Goal: Task Accomplishment & Management: Manage account settings

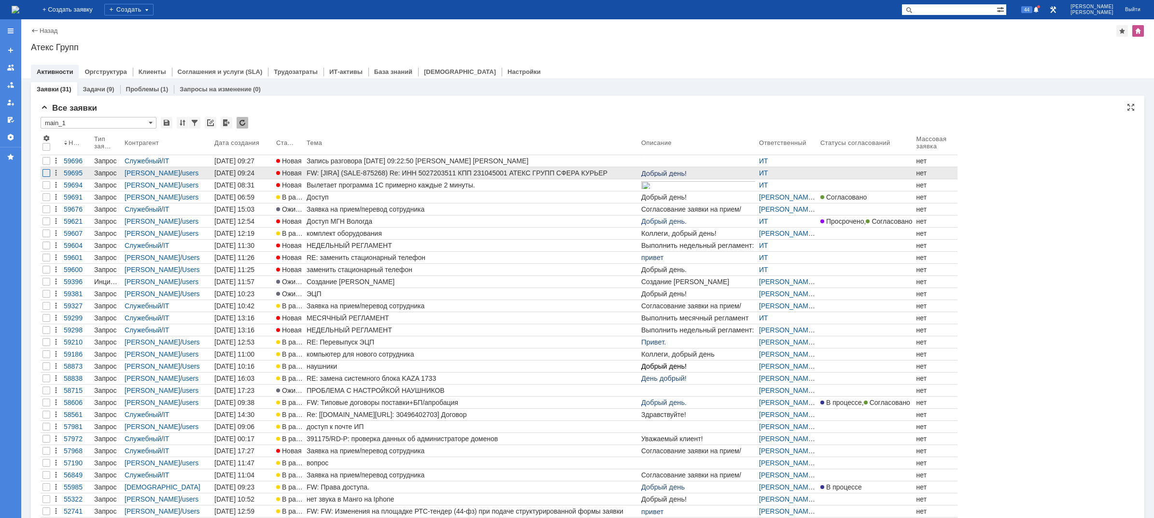
click at [47, 176] on div at bounding box center [46, 173] width 8 height 8
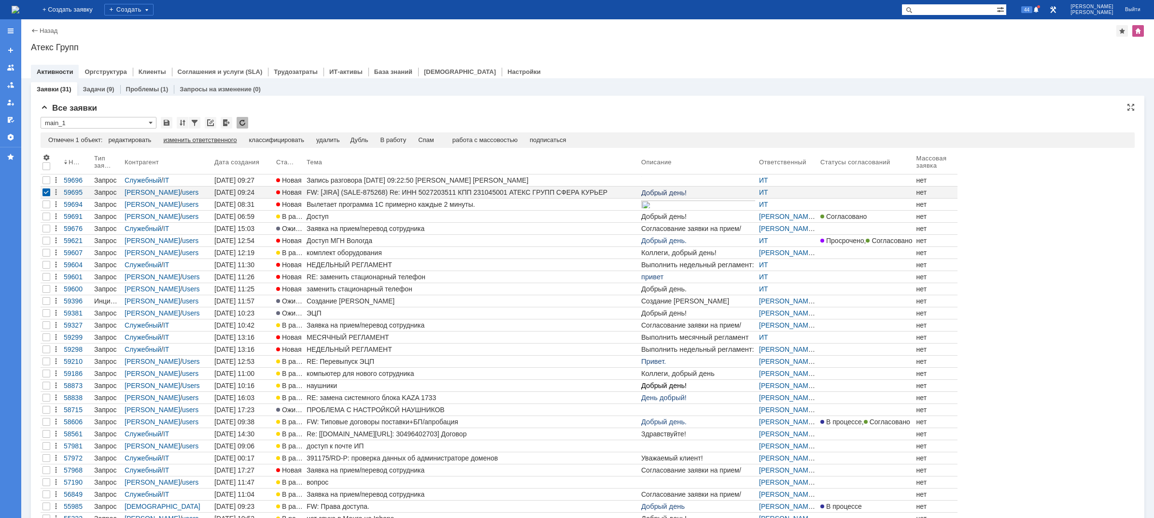
click at [230, 143] on div "изменить ответственного" at bounding box center [199, 140] width 73 height 8
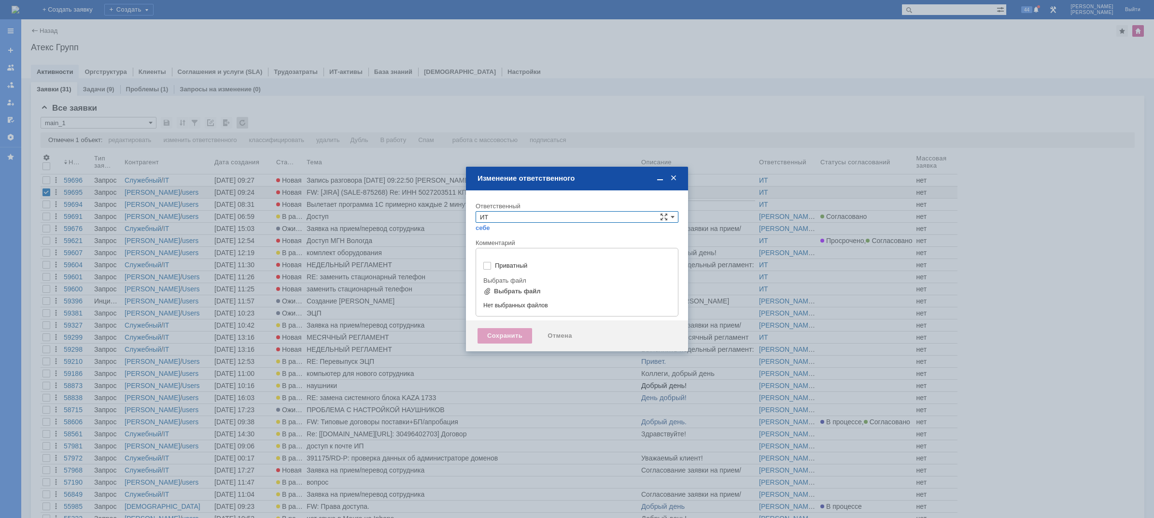
type input "[не указано]"
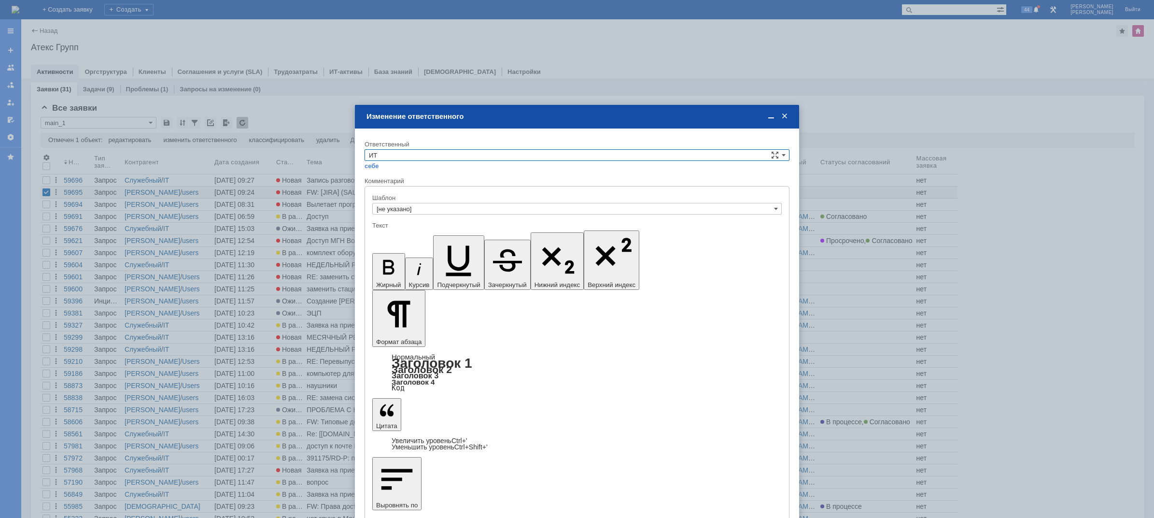
click at [411, 153] on input "ИТ" at bounding box center [576, 155] width 425 height 12
click at [386, 235] on span "АСУ" at bounding box center [577, 235] width 416 height 8
type input "АСУ"
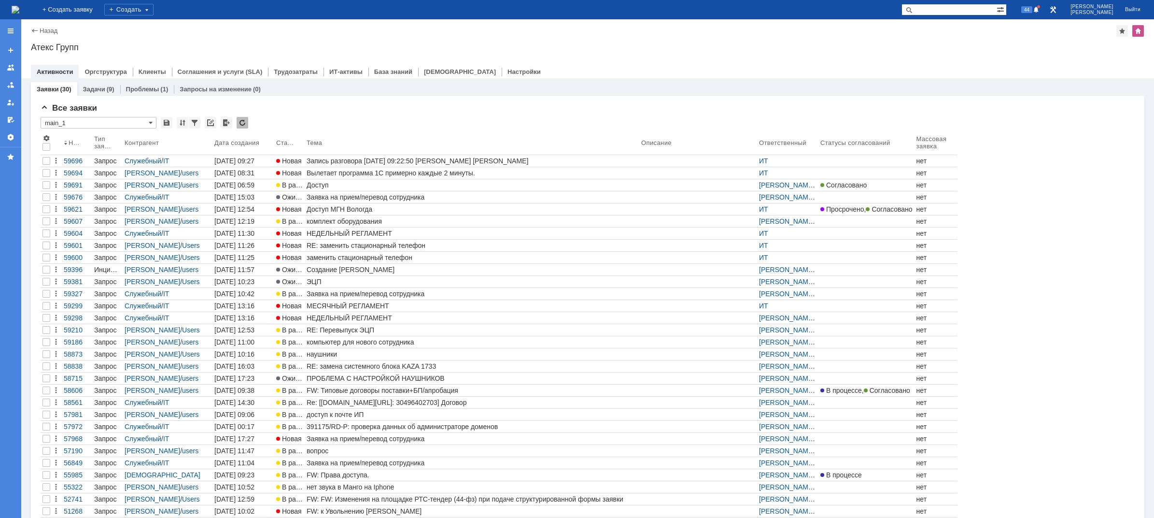
click at [953, 246] on div "Номер Тип заявки Контрагент Дата создания Статус Тема Описание Ответственный Ст…" at bounding box center [588, 324] width 1094 height 385
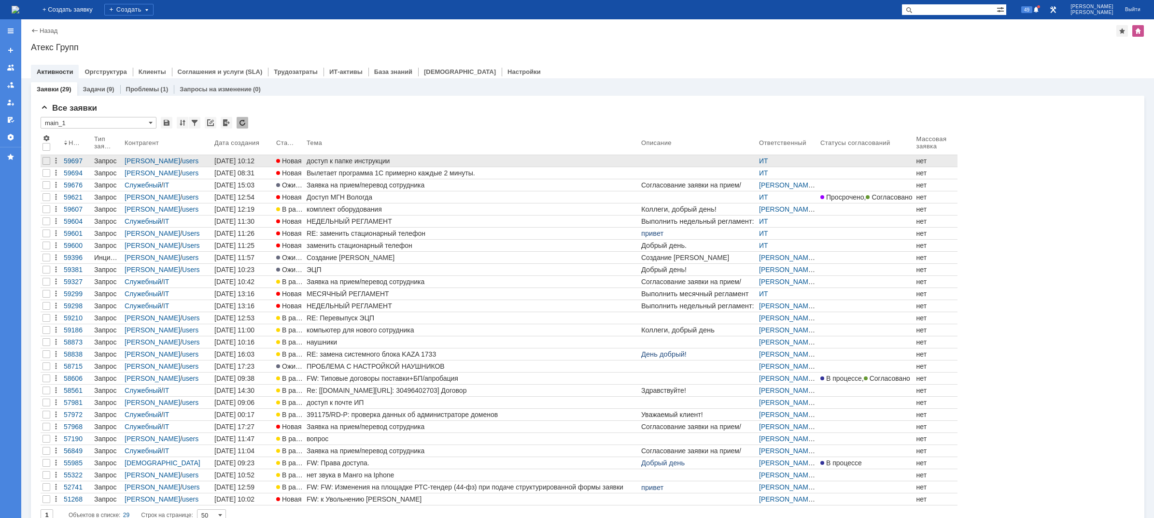
click at [376, 160] on div "доступ к папке инструкции" at bounding box center [472, 161] width 331 height 8
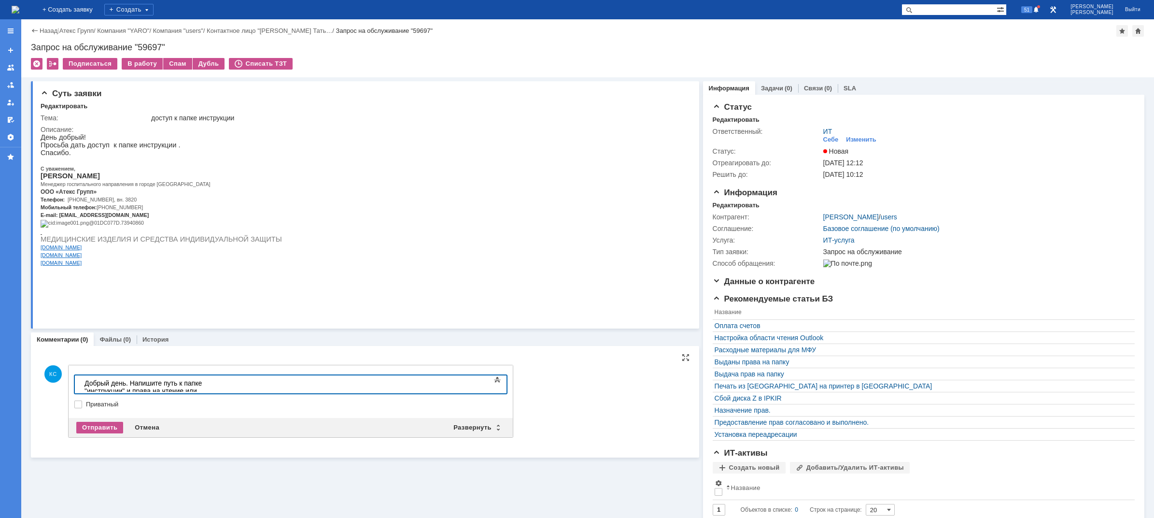
click at [222, 385] on div "Добрый день. Напишите путь к папке "инструкции" и права на чтение или редактиро…" at bounding box center [152, 390] width 137 height 23
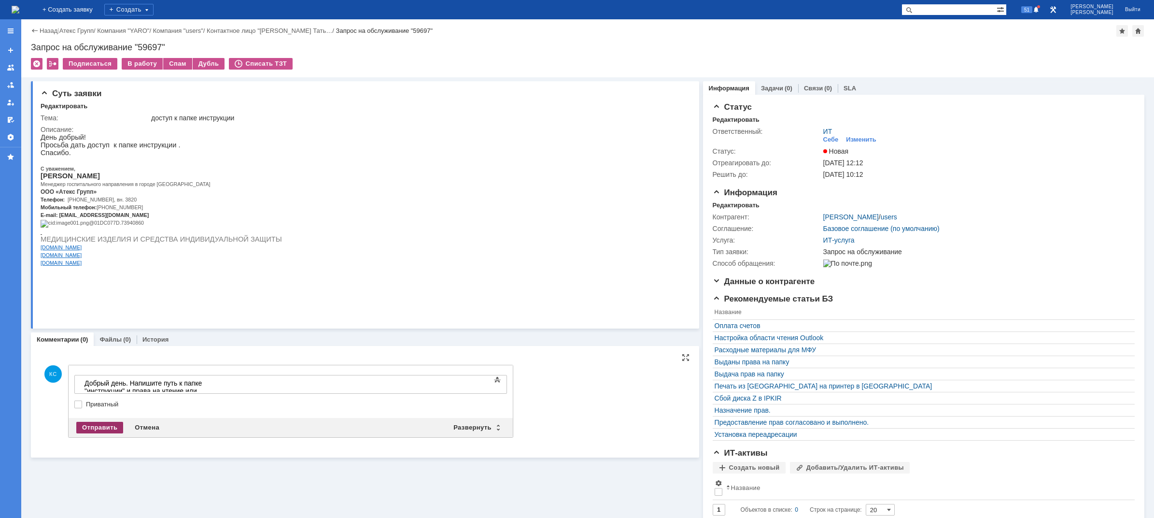
click at [103, 426] on div "Отправить" at bounding box center [99, 427] width 47 height 12
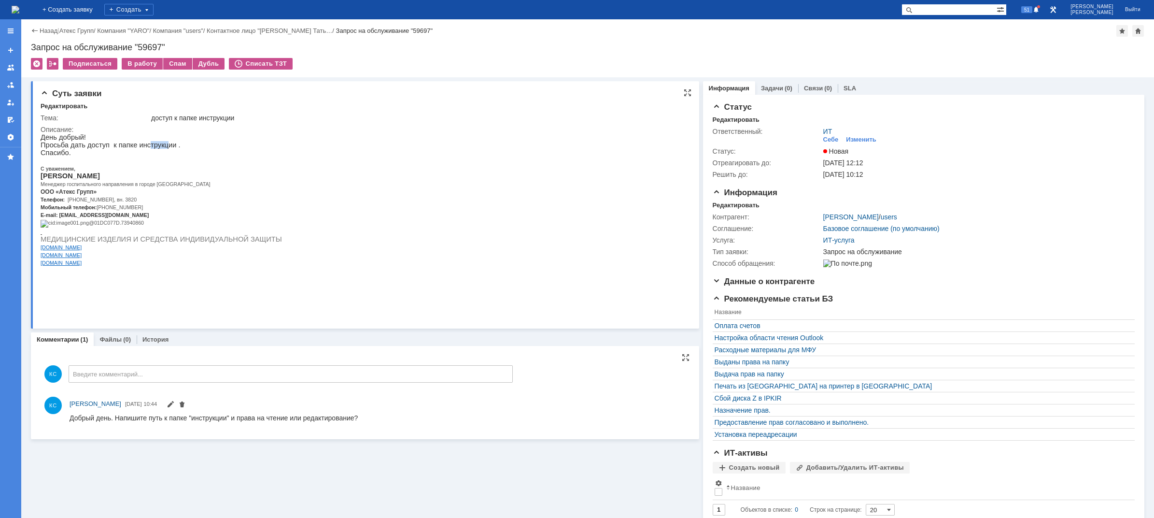
drag, startPoint x: 140, startPoint y: 146, endPoint x: 157, endPoint y: 152, distance: 18.3
click at [158, 149] on p "Просьба дать доступ к папке инструкции ." at bounding box center [161, 145] width 241 height 8
click at [103, 151] on p "Спасибо." at bounding box center [161, 153] width 241 height 8
click at [19, 14] on img at bounding box center [16, 10] width 8 height 8
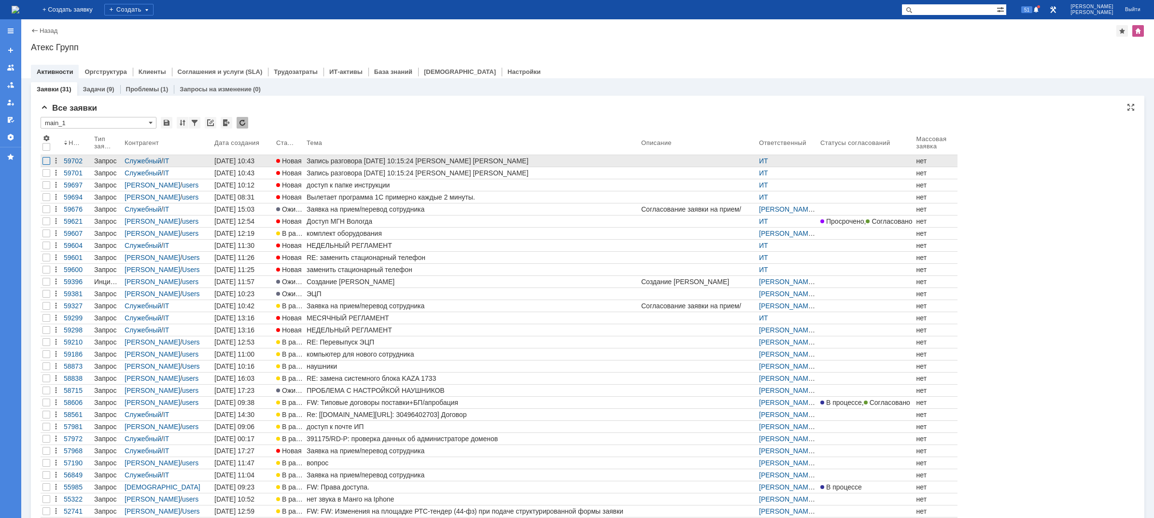
click at [43, 162] on div at bounding box center [46, 161] width 8 height 8
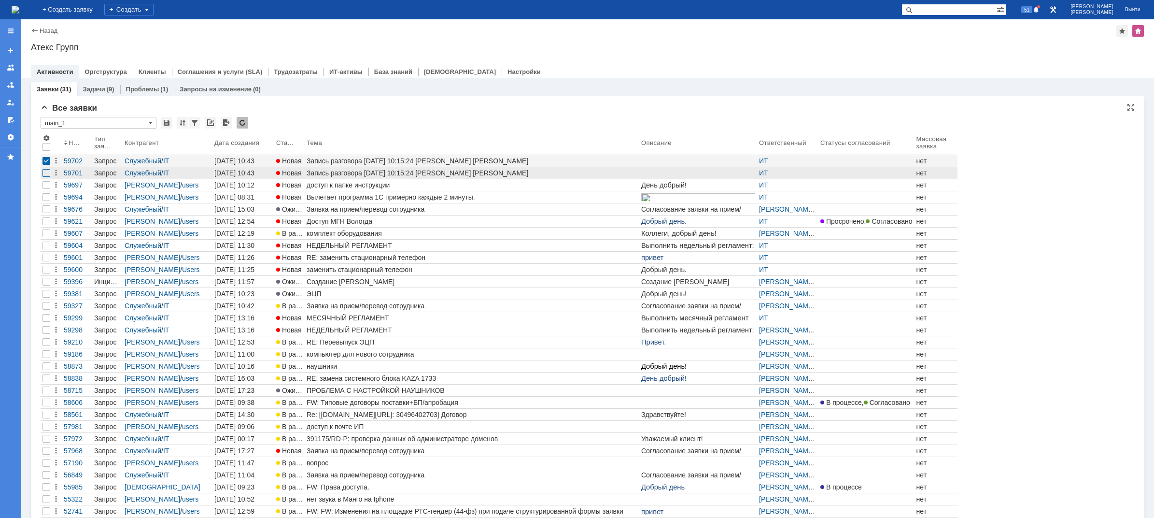
click at [46, 175] on div at bounding box center [46, 173] width 8 height 8
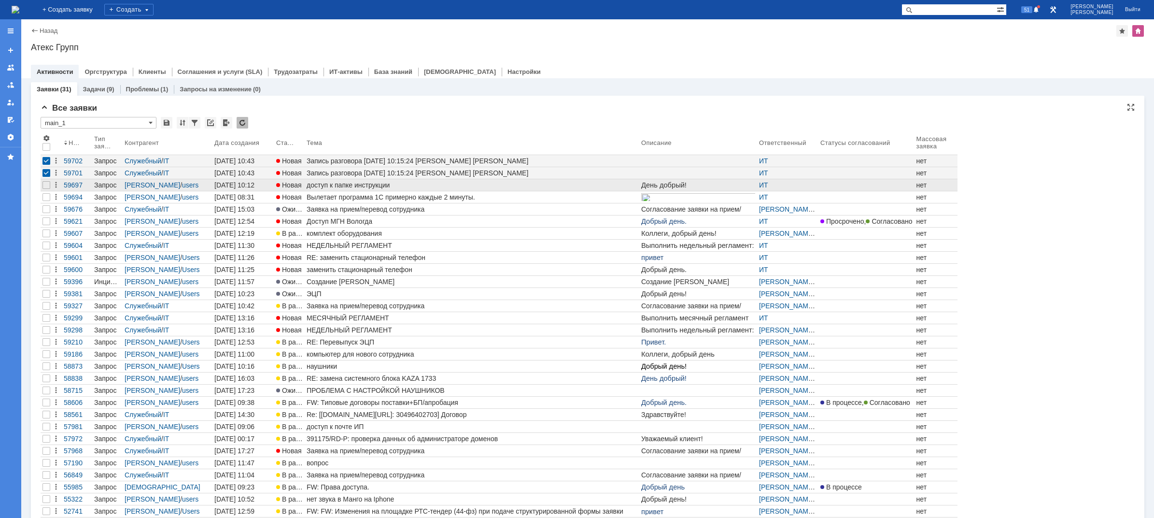
click at [374, 186] on div "доступ к папке инструкции" at bounding box center [472, 185] width 331 height 8
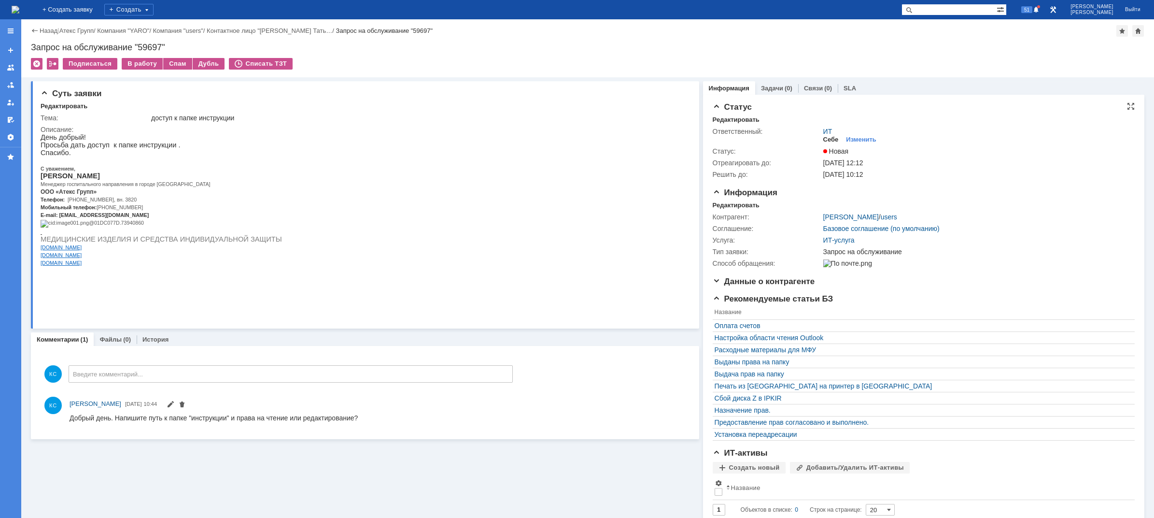
click at [823, 142] on div "Себе" at bounding box center [830, 140] width 15 height 8
click at [19, 6] on img at bounding box center [16, 10] width 8 height 8
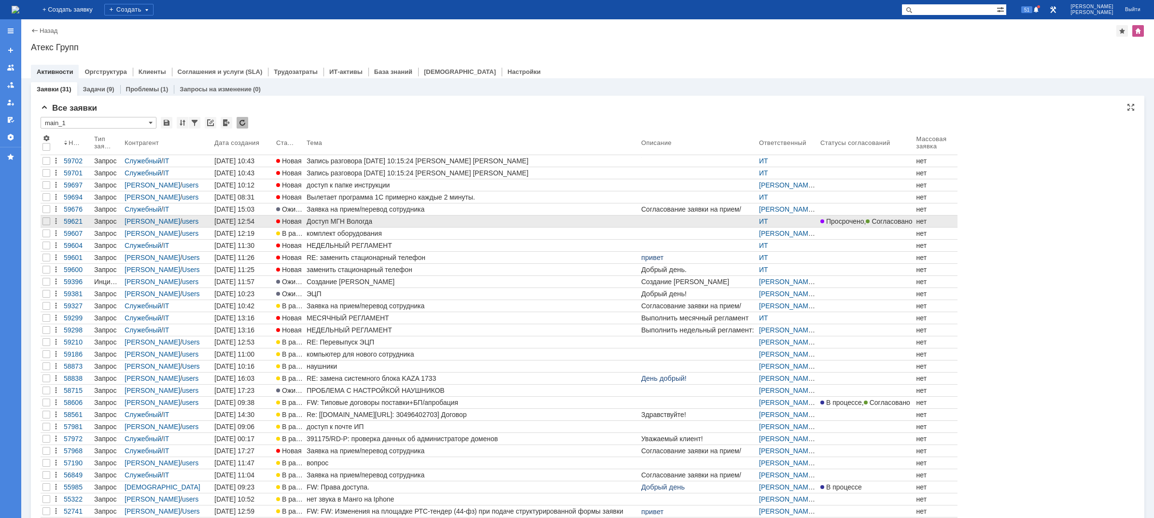
click at [354, 223] on div "Доступ МГН Вологда" at bounding box center [472, 221] width 331 height 8
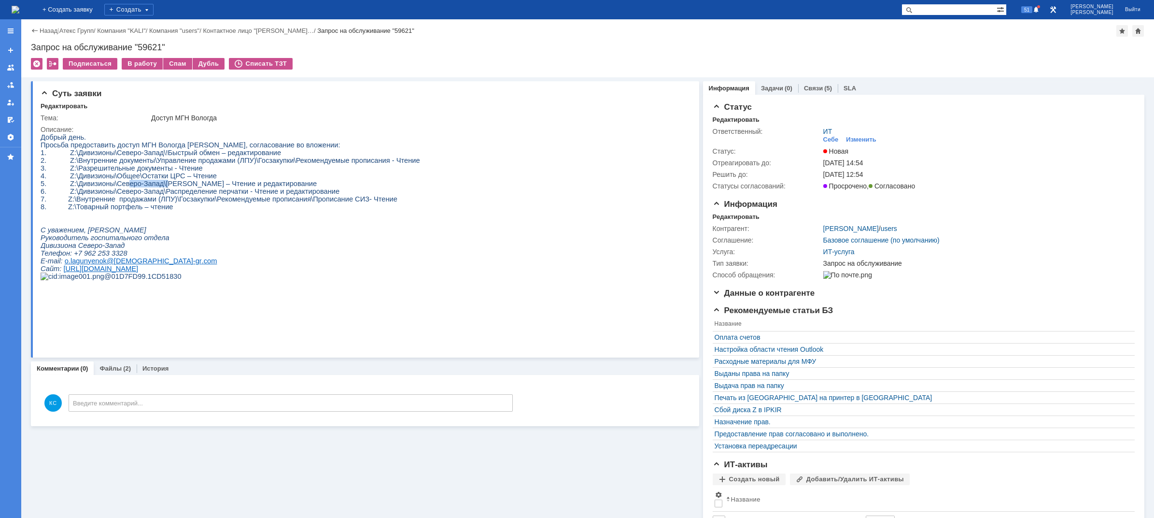
drag, startPoint x: 123, startPoint y: 186, endPoint x: 159, endPoint y: 191, distance: 37.0
click at [159, 187] on span "5. Z:\Дивизионы\Северо-Запад\Князева Эллина – Чтение и редактирование" at bounding box center [179, 184] width 276 height 8
click at [159, 195] on span "6. Z:\Дивизионы\Северо-Запад\Распределение перчатки - Чтение и редактирование" at bounding box center [190, 191] width 299 height 8
drag, startPoint x: 838, startPoint y: 182, endPoint x: 852, endPoint y: 183, distance: 13.6
click at [851, 183] on span "Просрочено" at bounding box center [845, 186] width 44 height 8
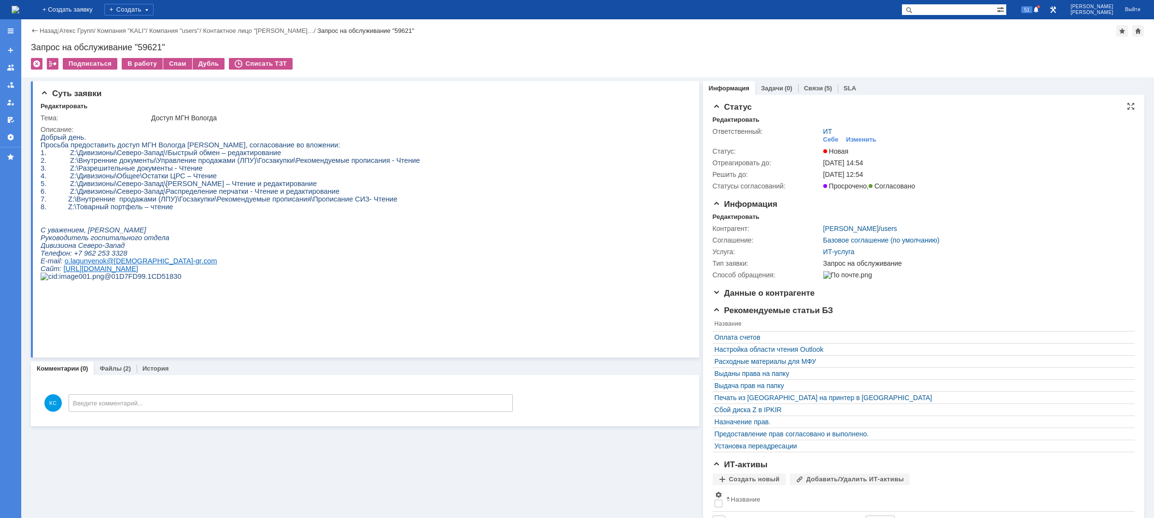
click at [889, 185] on span "Согласовано" at bounding box center [892, 186] width 46 height 8
click at [804, 87] on link "Связи" at bounding box center [813, 87] width 19 height 7
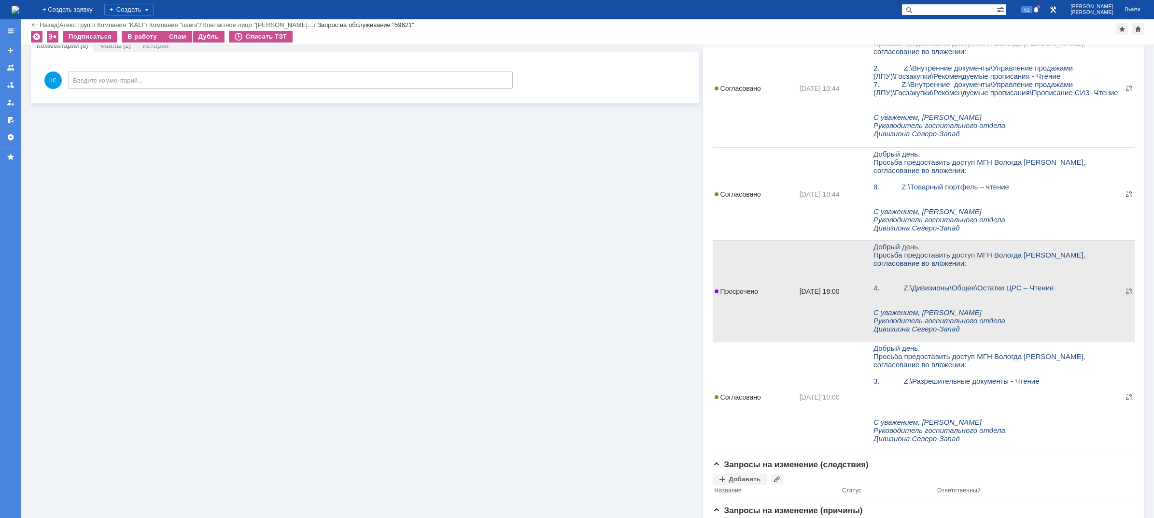
click at [736, 285] on td "Просрочено" at bounding box center [755, 290] width 85 height 101
click at [885, 275] on p at bounding box center [997, 271] width 248 height 8
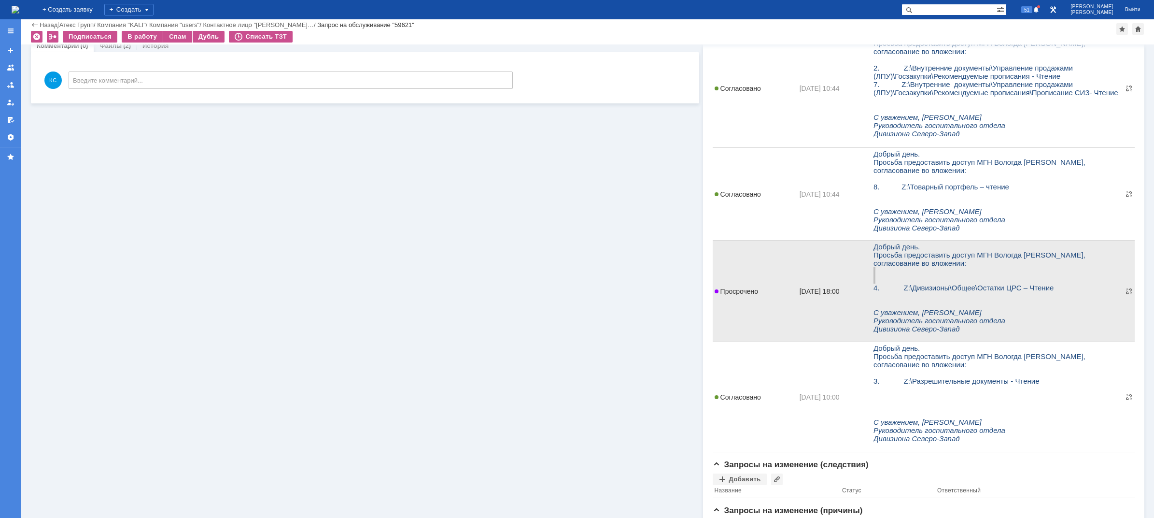
click at [821, 291] on span "07.10.2025 18:00" at bounding box center [819, 291] width 40 height 8
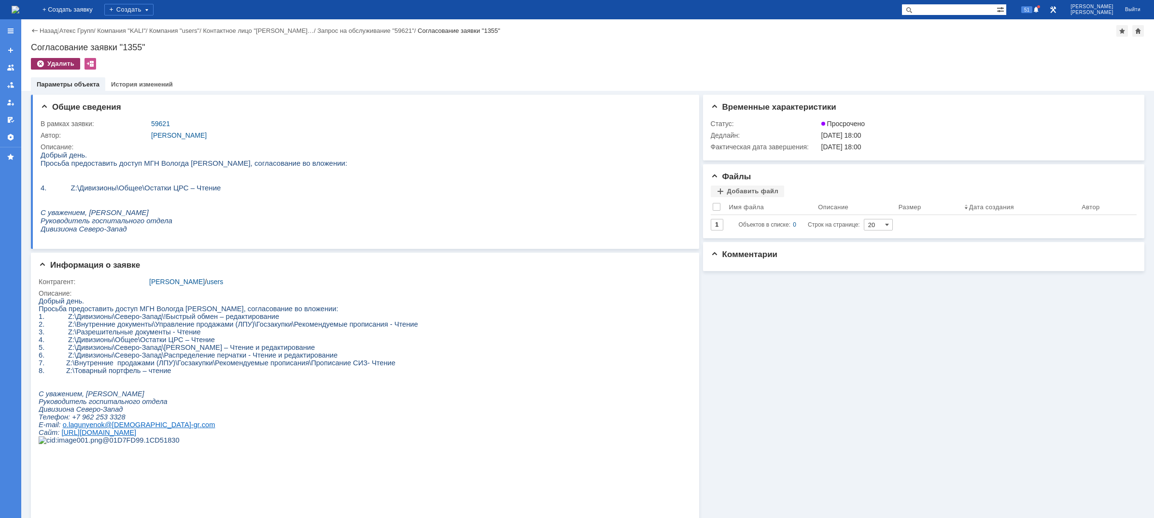
click at [63, 63] on div "Удалить" at bounding box center [55, 64] width 49 height 12
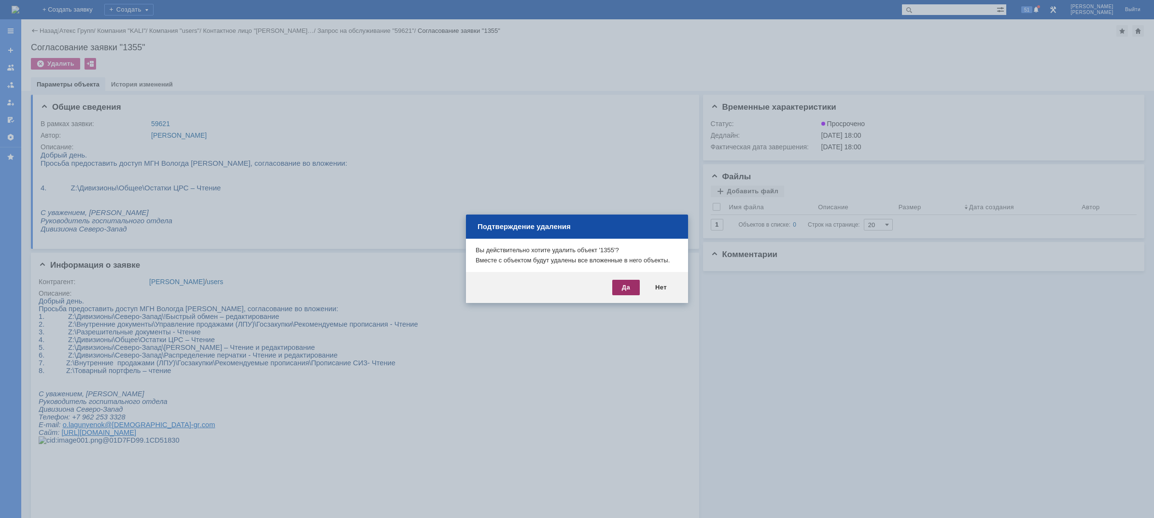
click at [621, 288] on div "Да" at bounding box center [626, 287] width 28 height 15
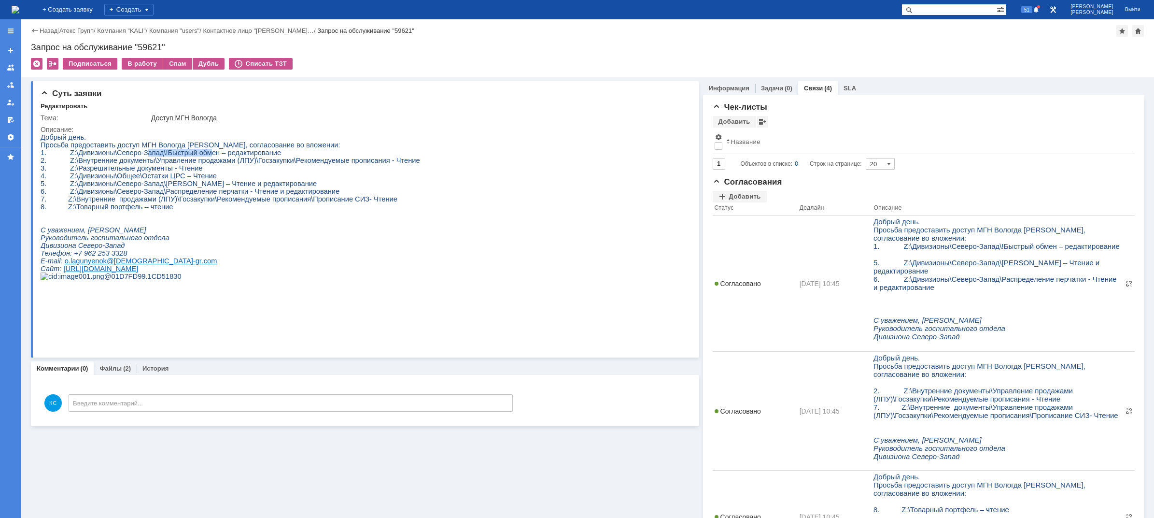
drag, startPoint x: 138, startPoint y: 157, endPoint x: 199, endPoint y: 156, distance: 60.8
click at [199, 156] on span "1. Z:\Дивизионы\Северо-Запад\!Быстрый обмен – редактирование" at bounding box center [161, 153] width 240 height 8
click at [234, 153] on span "1. Z:\Дивизионы\Северо-Запад\!Быстрый обмен – редактирование" at bounding box center [161, 153] width 240 height 8
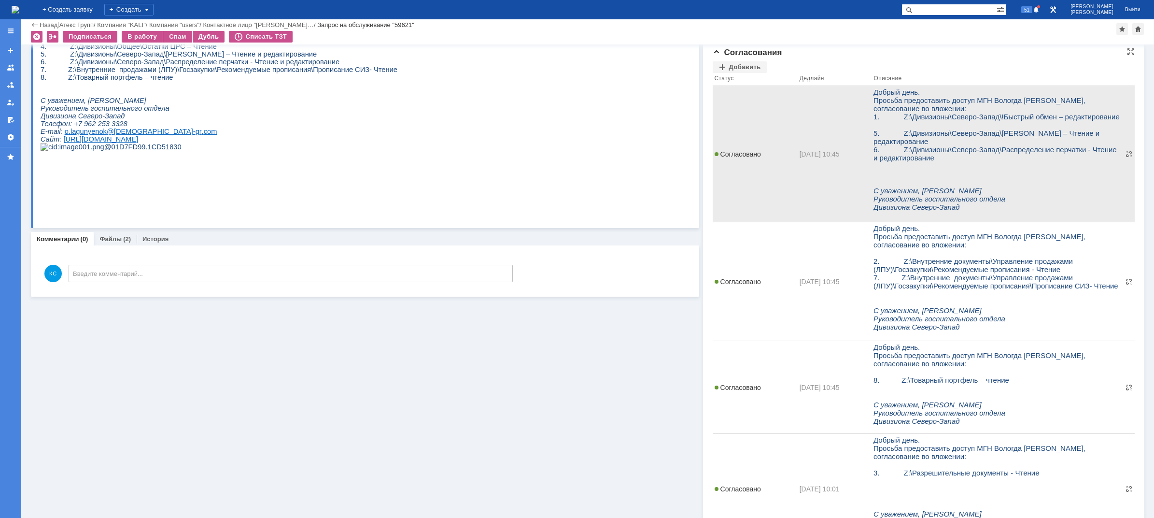
click at [893, 142] on span "5. Z:\Дивизионы\Северо-Запад\Князева Эллина – Чтение и редактирование" at bounding box center [986, 137] width 226 height 16
click at [745, 153] on span "Согласовано" at bounding box center [738, 154] width 46 height 8
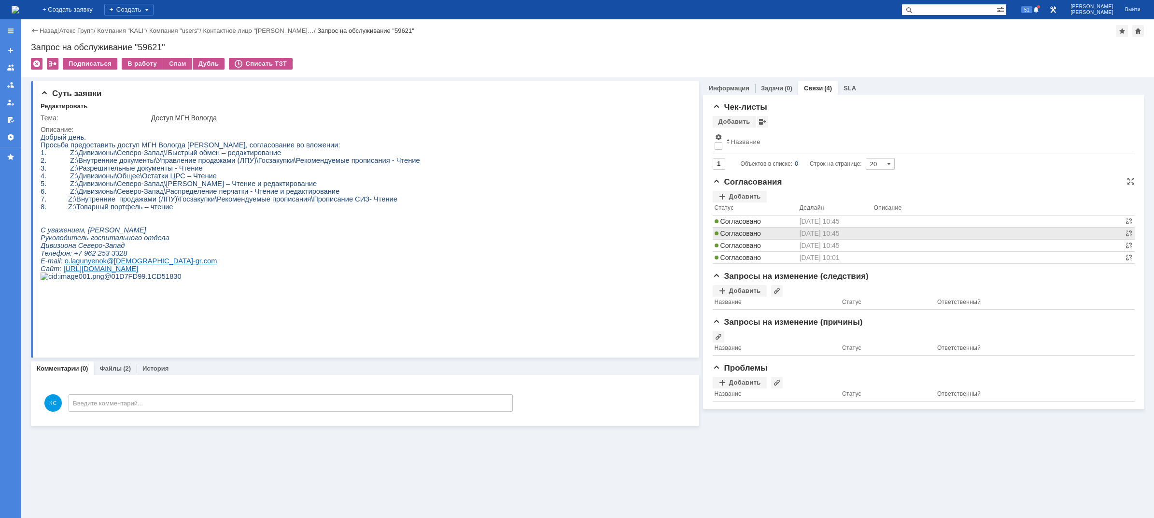
click at [739, 232] on tbody "Согласовано 09.10.2025 10:45 Согласовано 09.10.2025 10:45 Согласовано 09.10.202…" at bounding box center [924, 239] width 422 height 48
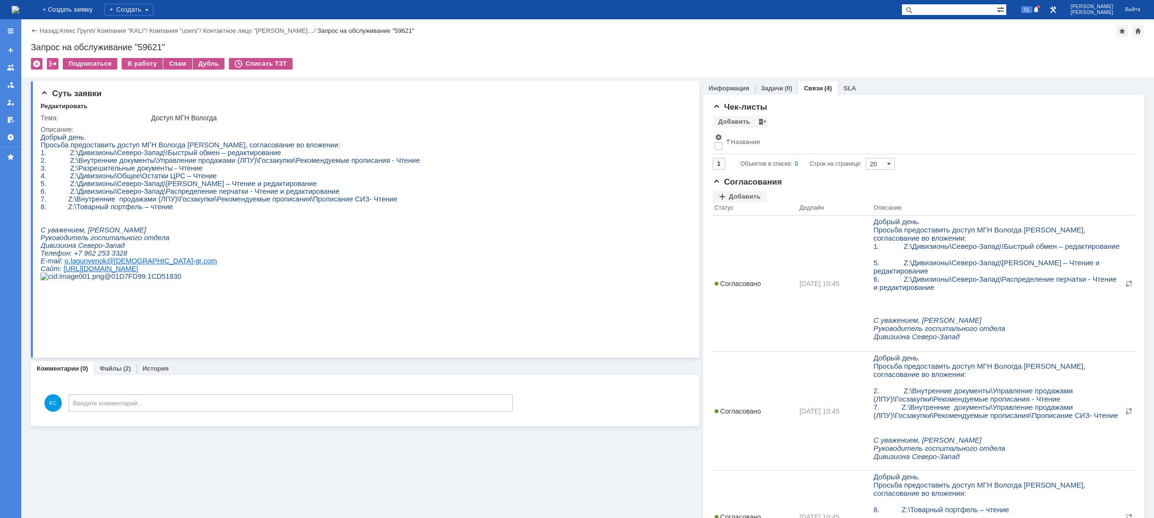
click at [19, 9] on img at bounding box center [16, 10] width 8 height 8
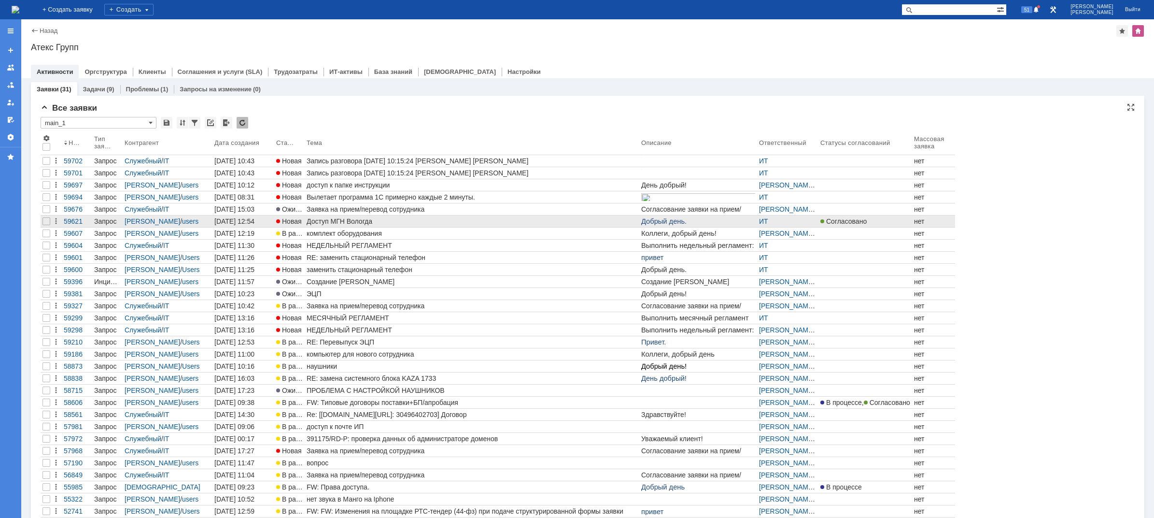
click at [356, 221] on div "Доступ МГН Вологда" at bounding box center [472, 221] width 331 height 8
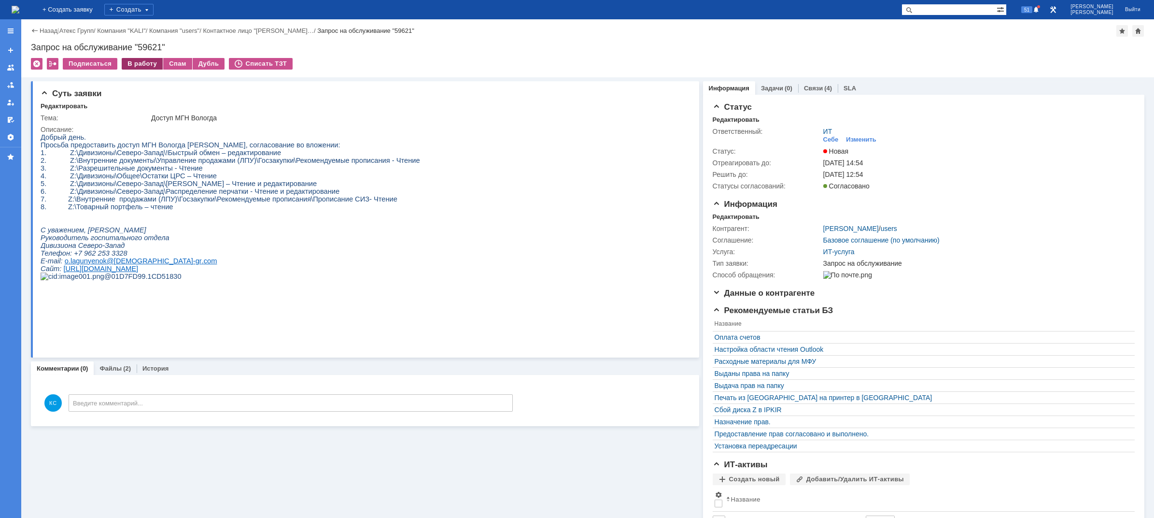
click at [140, 63] on div "В работу" at bounding box center [142, 64] width 41 height 12
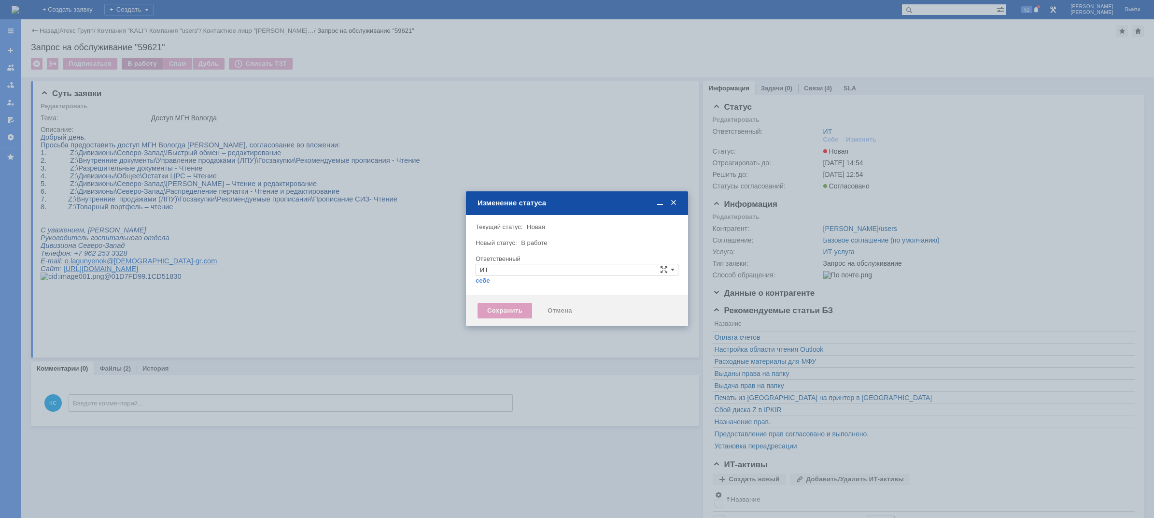
type input "[PERSON_NAME]"
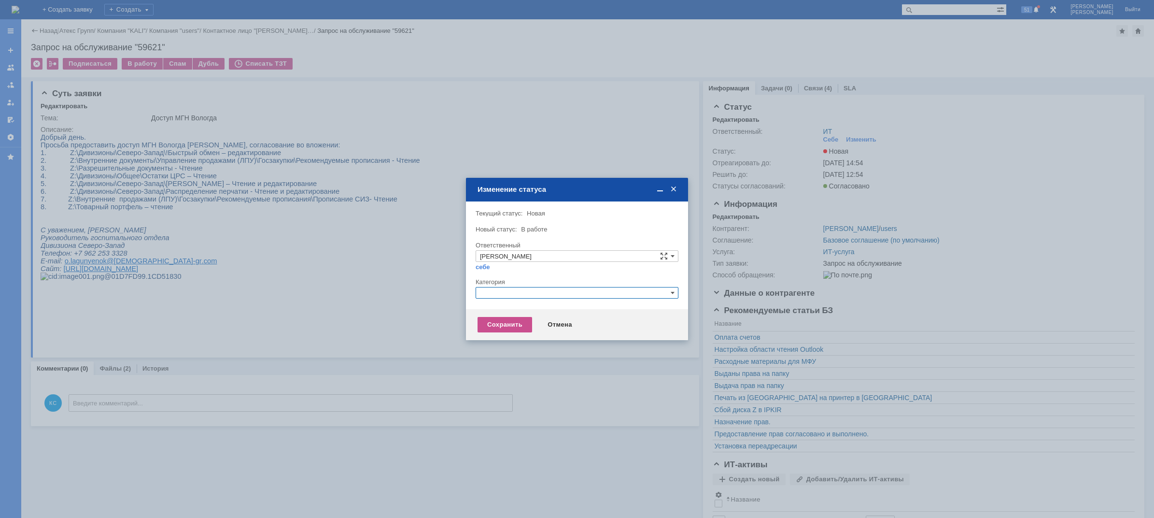
click at [514, 296] on input "text" at bounding box center [577, 293] width 203 height 12
drag, startPoint x: 505, startPoint y: 291, endPoint x: 449, endPoint y: 283, distance: 56.0
click at [449, 283] on body "Идет загрузка, пожалуйста, подождите. На домашнюю + Создать заявку Создать 51 К…" at bounding box center [577, 259] width 1154 height 518
click at [512, 334] on span "Назначение доступа (файловые ресурсы)" at bounding box center [577, 338] width 194 height 8
type input "Назначение доступа (файловые ресурсы)"
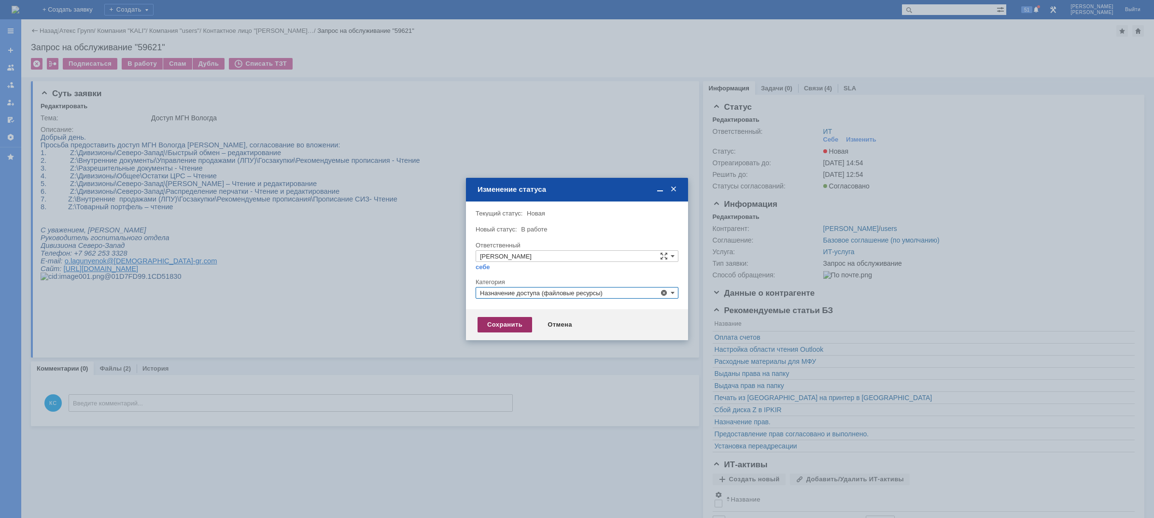
click at [509, 323] on div "Сохранить" at bounding box center [504, 324] width 55 height 15
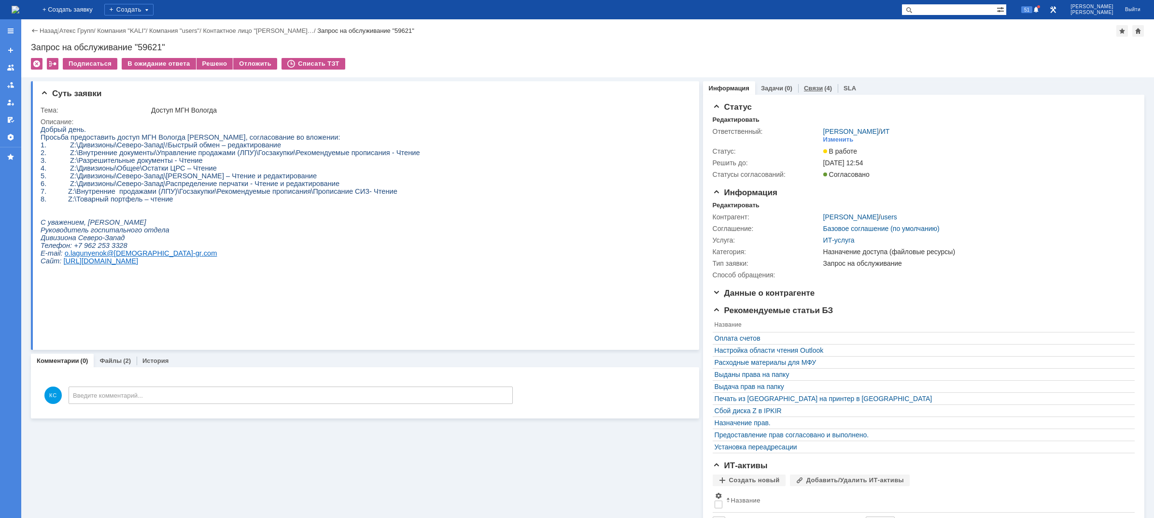
click at [815, 90] on div "Связи (4)" at bounding box center [818, 88] width 28 height 6
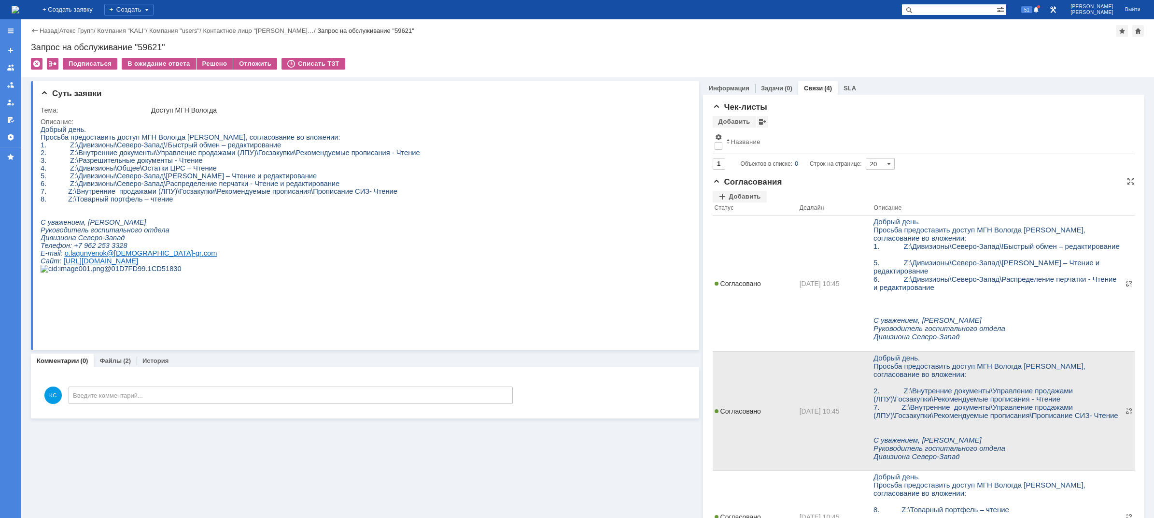
click at [743, 233] on td "Согласовано" at bounding box center [755, 283] width 85 height 136
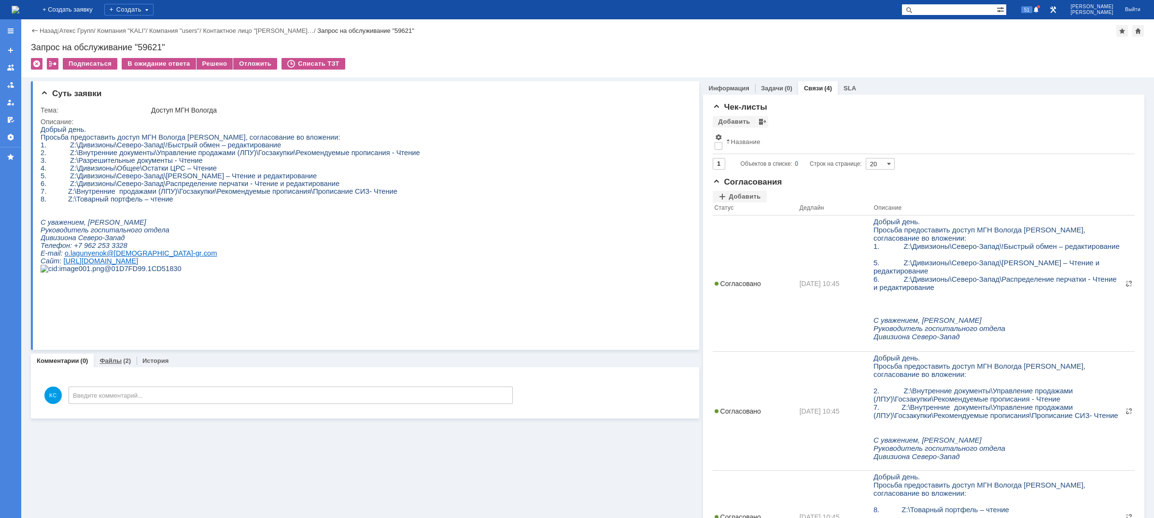
click at [117, 364] on div "Файлы (2)" at bounding box center [115, 360] width 43 height 14
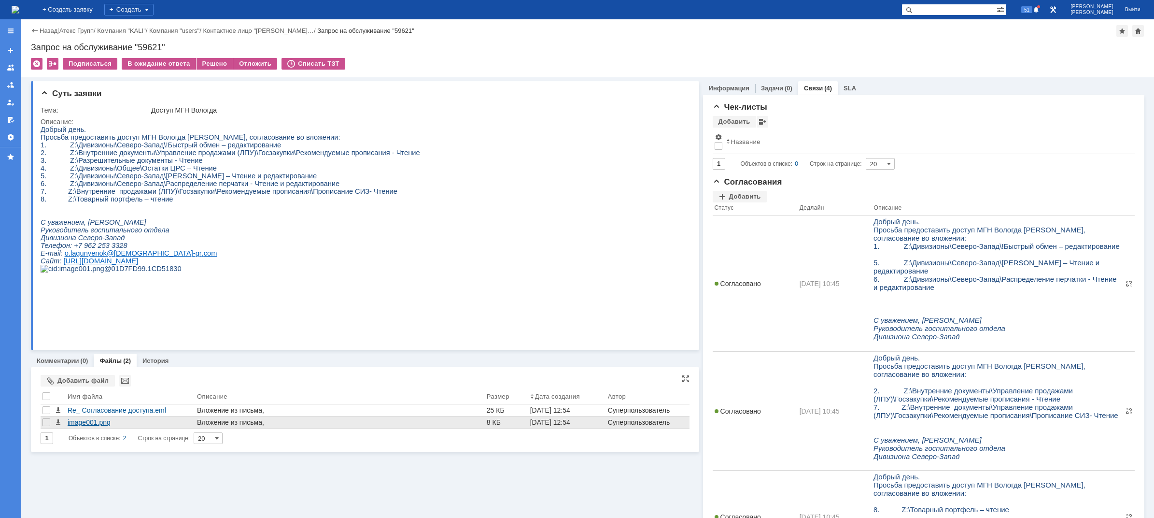
click at [99, 422] on div "image001.png" at bounding box center [131, 422] width 126 height 8
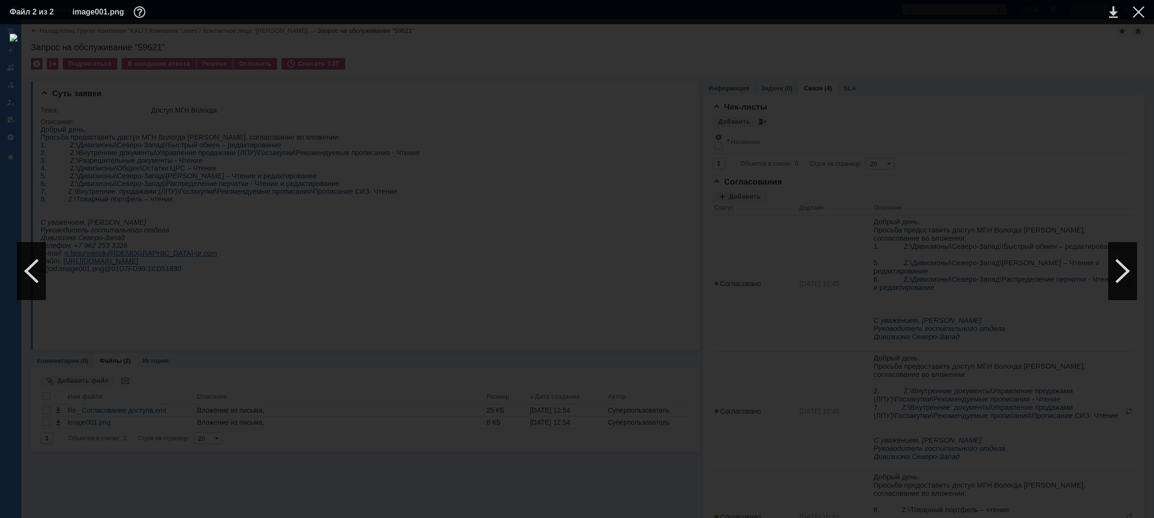
click at [1146, 13] on table "Файл 2 из 2 image001.png" at bounding box center [577, 12] width 1154 height 24
click at [1133, 14] on div at bounding box center [1139, 12] width 12 height 12
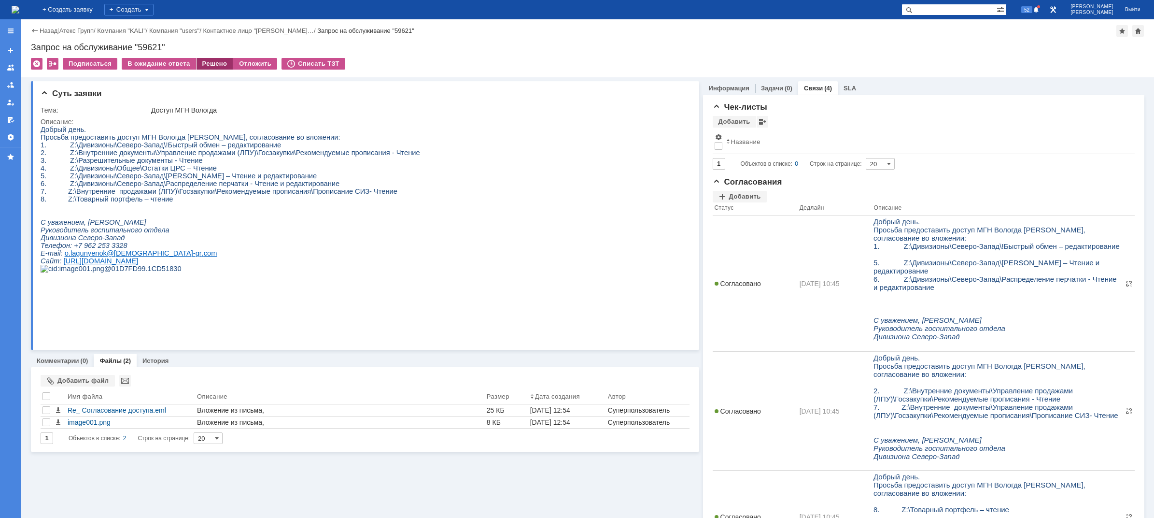
click at [211, 63] on div "Решено" at bounding box center [214, 64] width 37 height 12
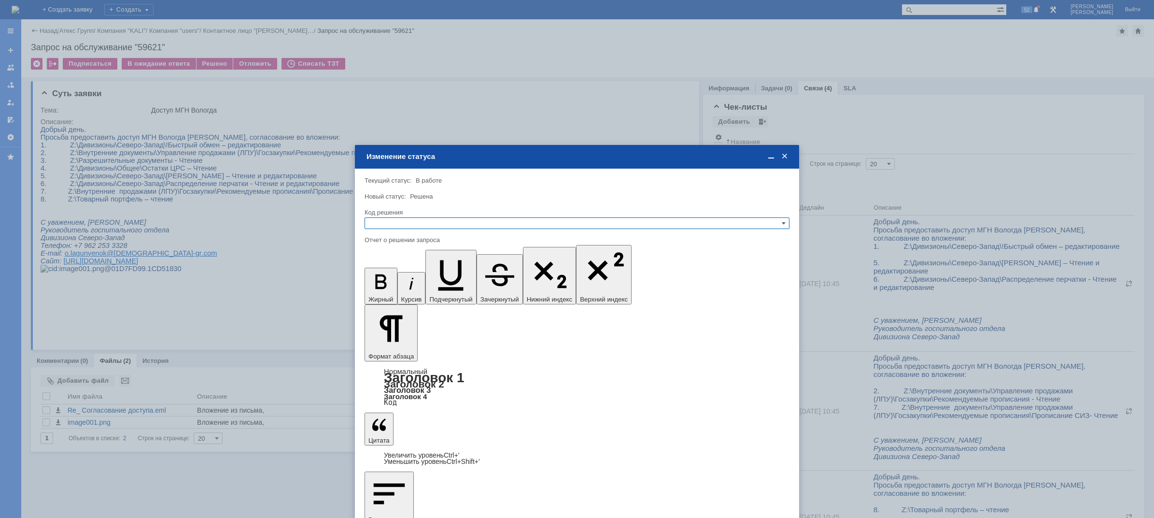
click at [419, 218] on input "text" at bounding box center [576, 223] width 425 height 12
click at [399, 267] on span "Решено" at bounding box center [577, 270] width 416 height 8
type input "Решено"
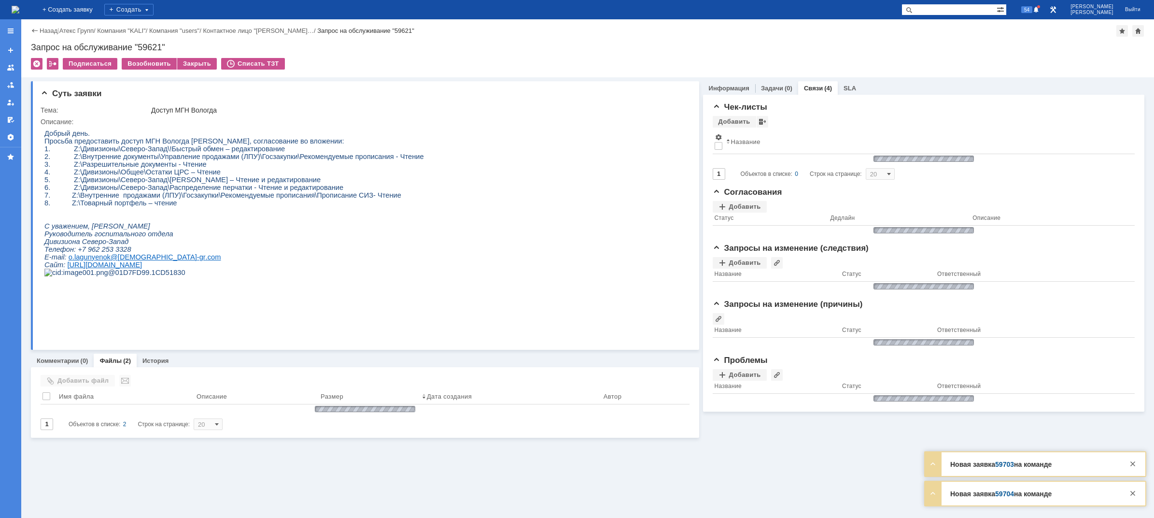
click at [19, 8] on img at bounding box center [16, 10] width 8 height 8
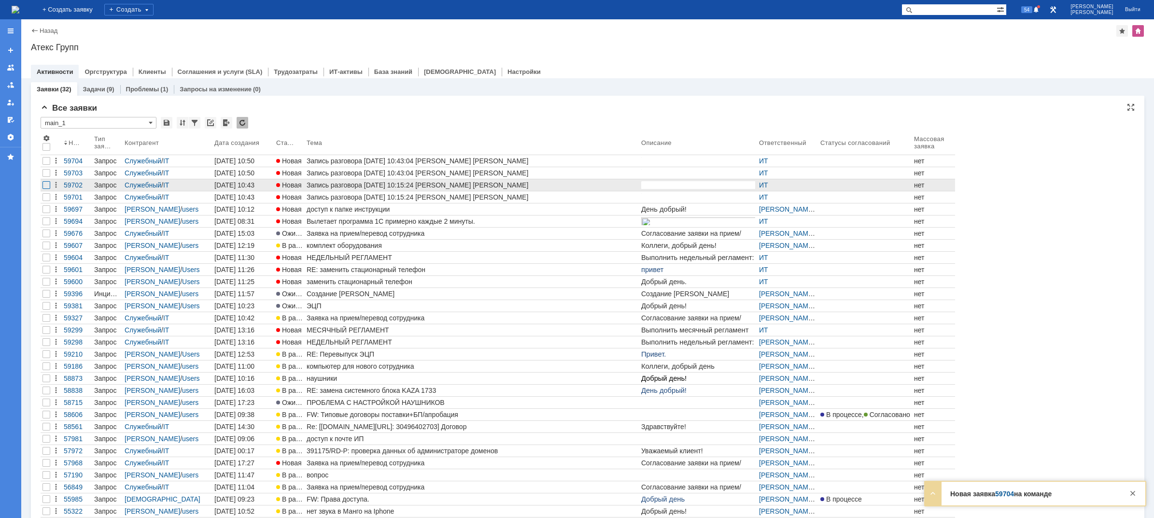
click at [48, 183] on div at bounding box center [46, 185] width 8 height 8
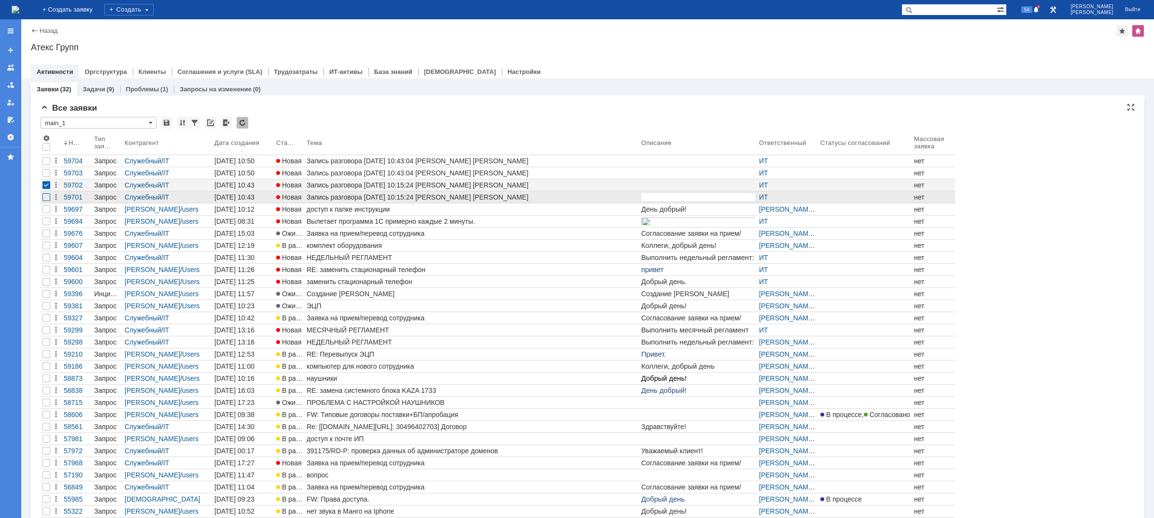
click at [47, 197] on div at bounding box center [46, 197] width 8 height 8
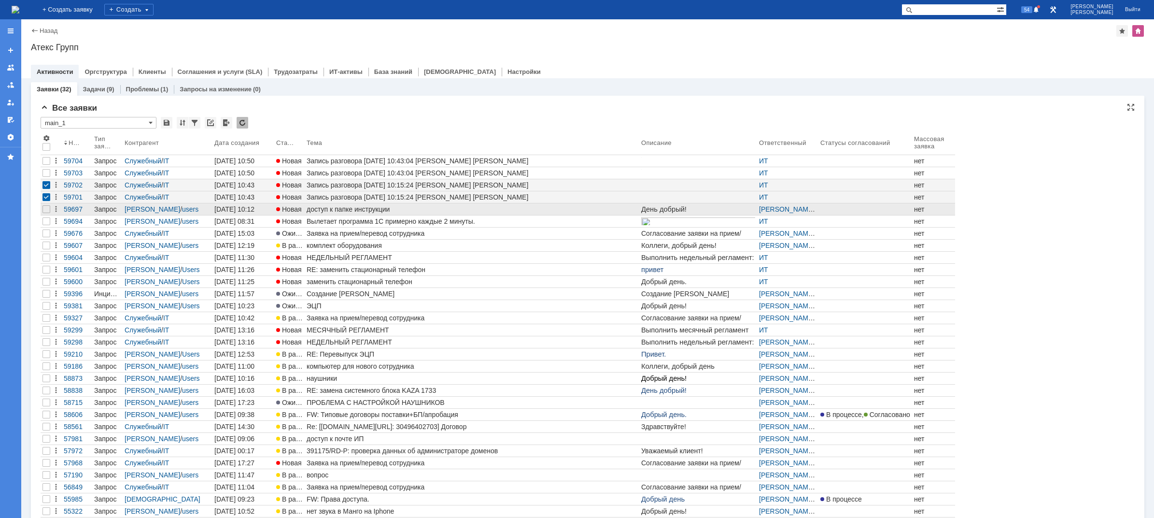
click at [372, 212] on div "доступ к папке инструкции" at bounding box center [472, 209] width 331 height 8
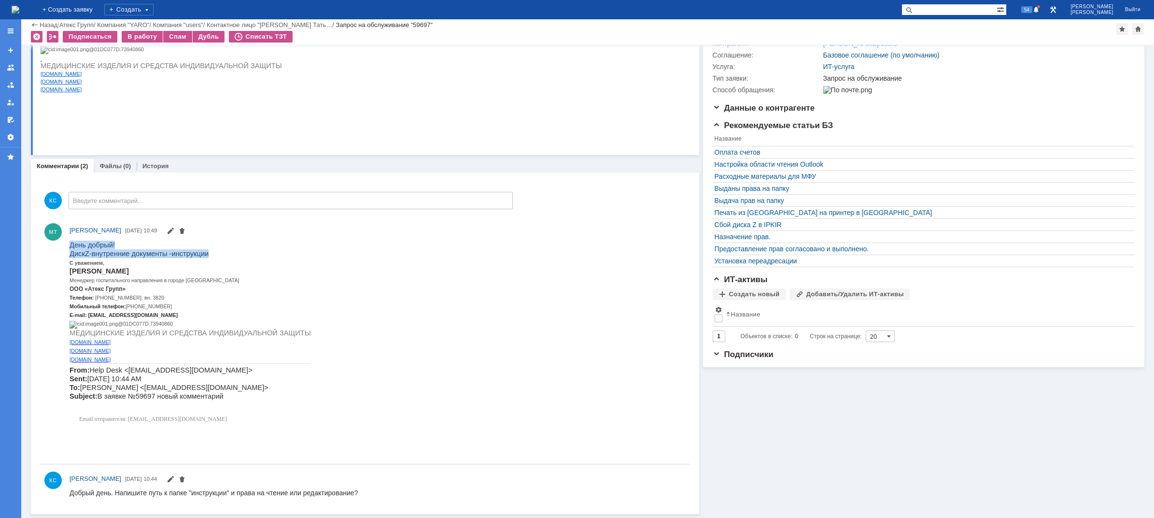
drag, startPoint x: 205, startPoint y: 252, endPoint x: 66, endPoint y: 243, distance: 139.8
click at [70, 243] on html "День добрый! Диск Z- внутренние документы -инструкции С уважением, Моисеева Тат…" at bounding box center [375, 333] width 610 height 187
copy div "День добрый! Диск Z- внутренние документы -инструкции"
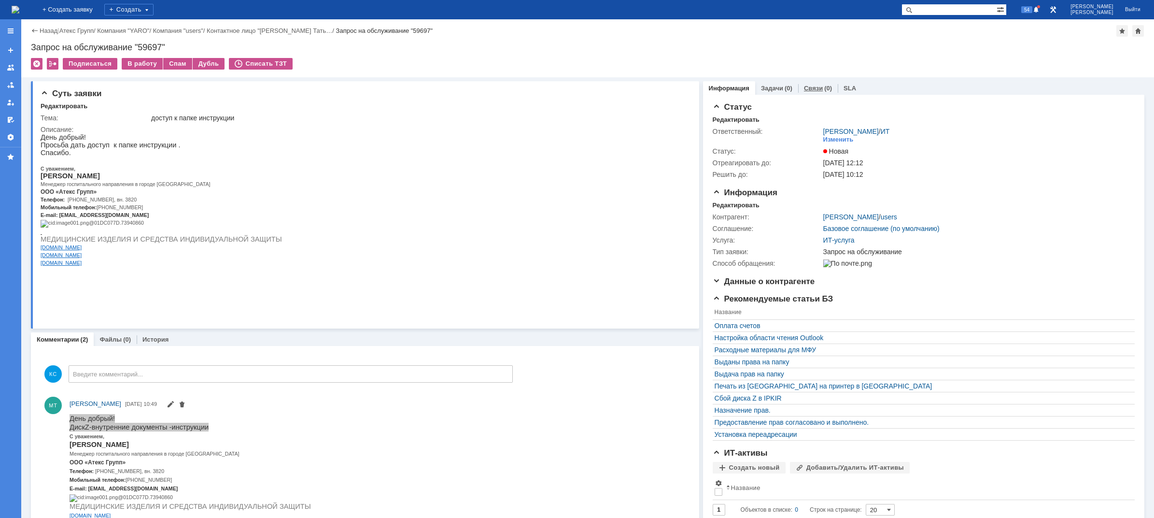
click at [809, 91] on link "Связи" at bounding box center [813, 87] width 19 height 7
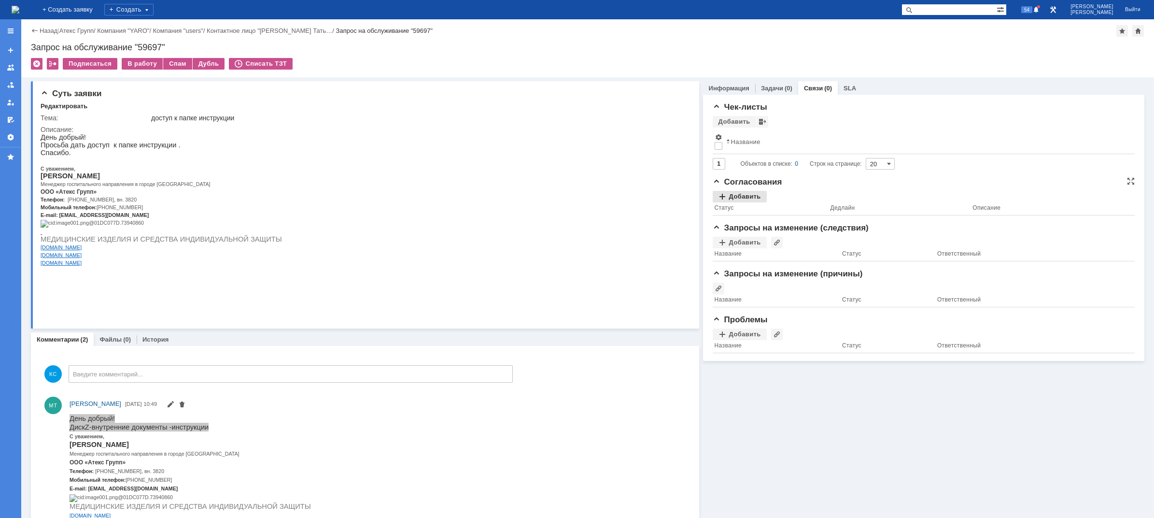
click at [745, 198] on div "Добавить" at bounding box center [740, 197] width 54 height 12
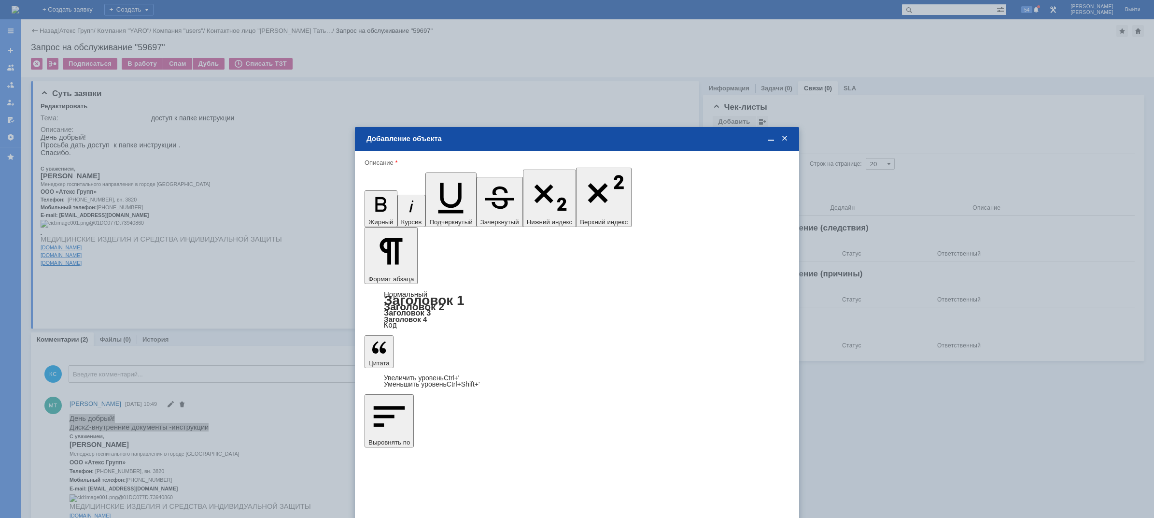
drag, startPoint x: 764, startPoint y: 2765, endPoint x: 396, endPoint y: 2770, distance: 367.4
drag, startPoint x: 427, startPoint y: 2776, endPoint x: 374, endPoint y: 2779, distance: 52.7
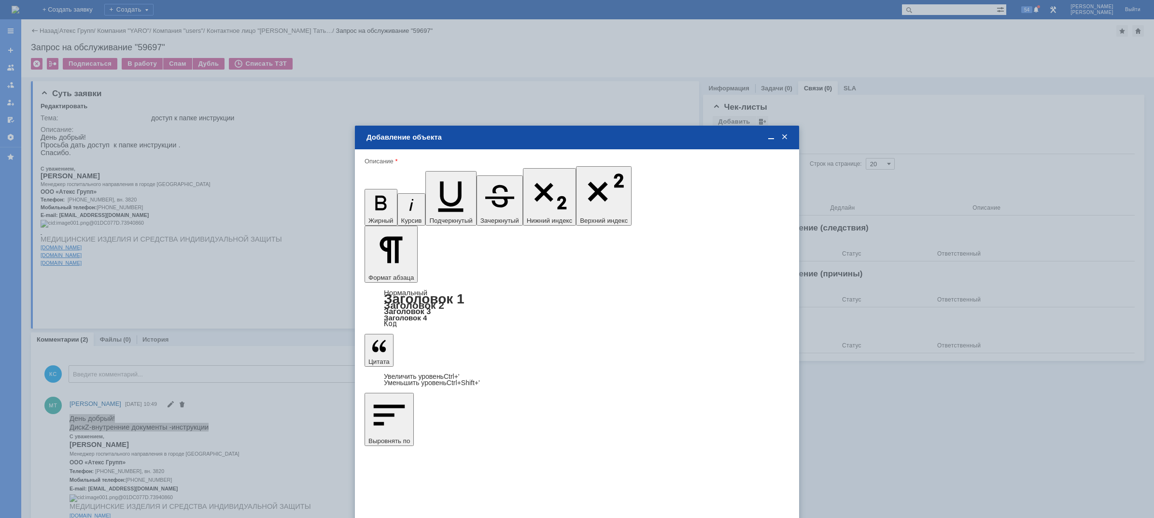
drag, startPoint x: 399, startPoint y: 2771, endPoint x: 389, endPoint y: 2766, distance: 11.2
click at [440, 336] on span "Корнева Татьяна" at bounding box center [445, 337] width 52 height 7
click at [0, 0] on input "Корнева Татьяна" at bounding box center [0, 0] width 0 height 0
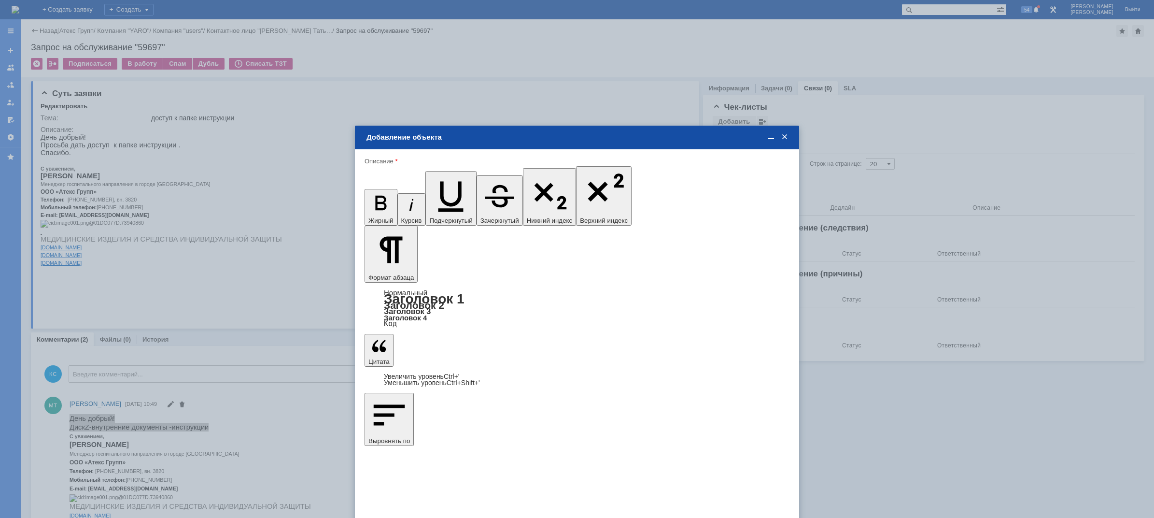
type input "Выбрано: 1 (объекты класса 'Сотрудник')"
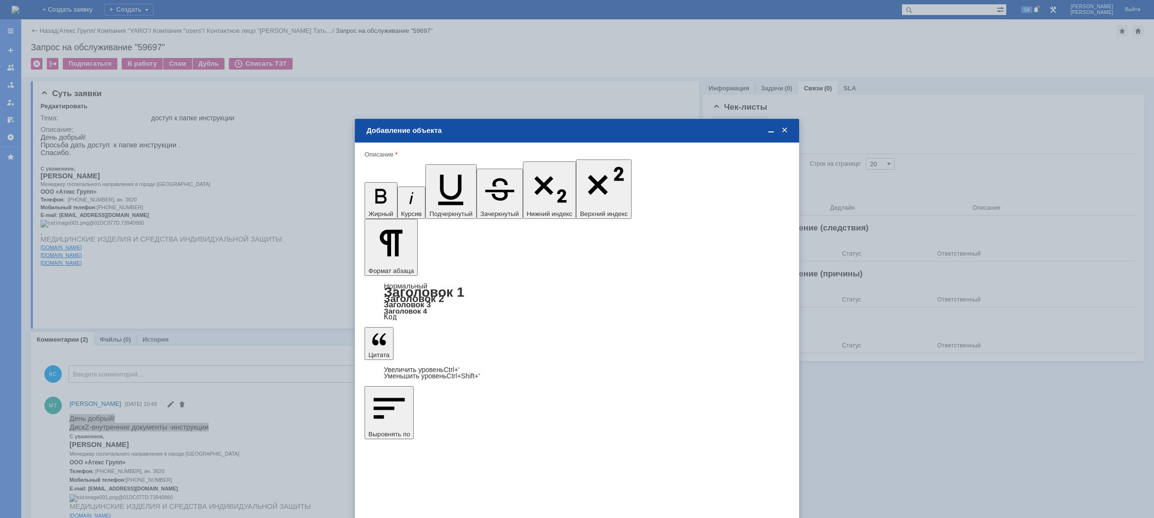
type input "1"
click at [643, 343] on div "дней" at bounding box center [648, 347] width 45 height 11
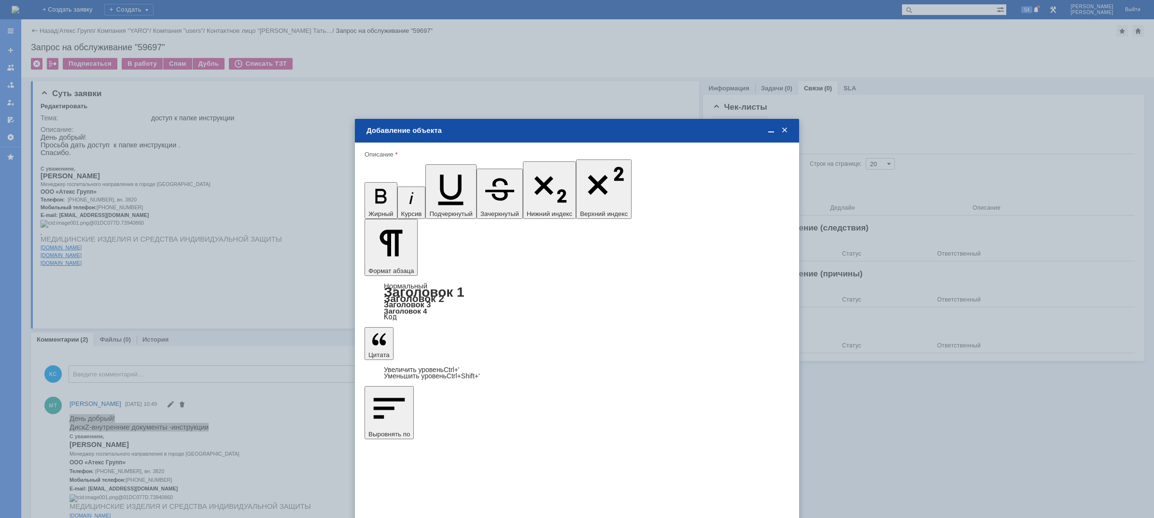
type input "дней"
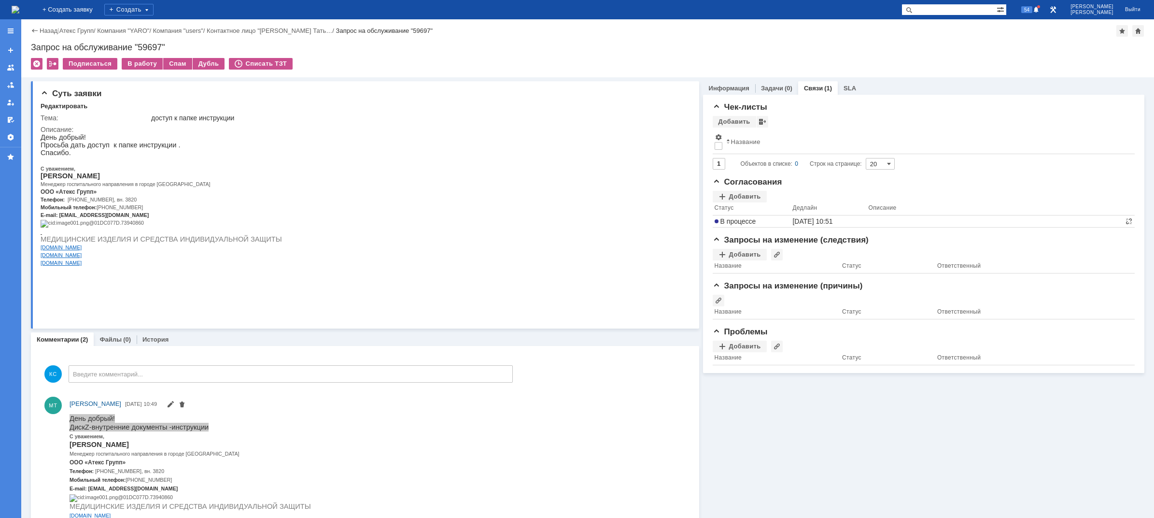
click at [19, 11] on img at bounding box center [16, 10] width 8 height 8
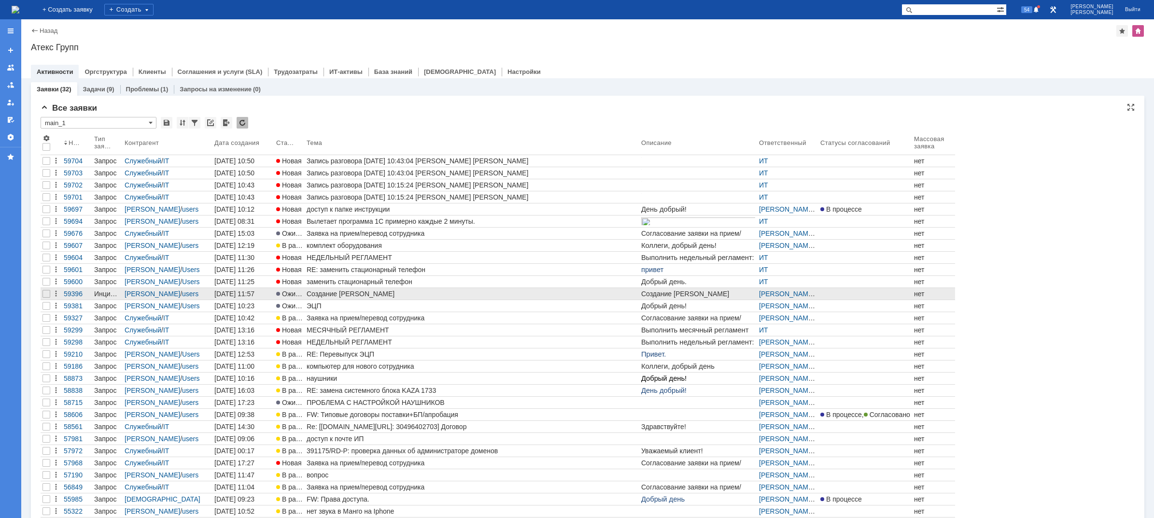
click at [352, 295] on div "Создание ЭЦП Степанов" at bounding box center [472, 294] width 331 height 8
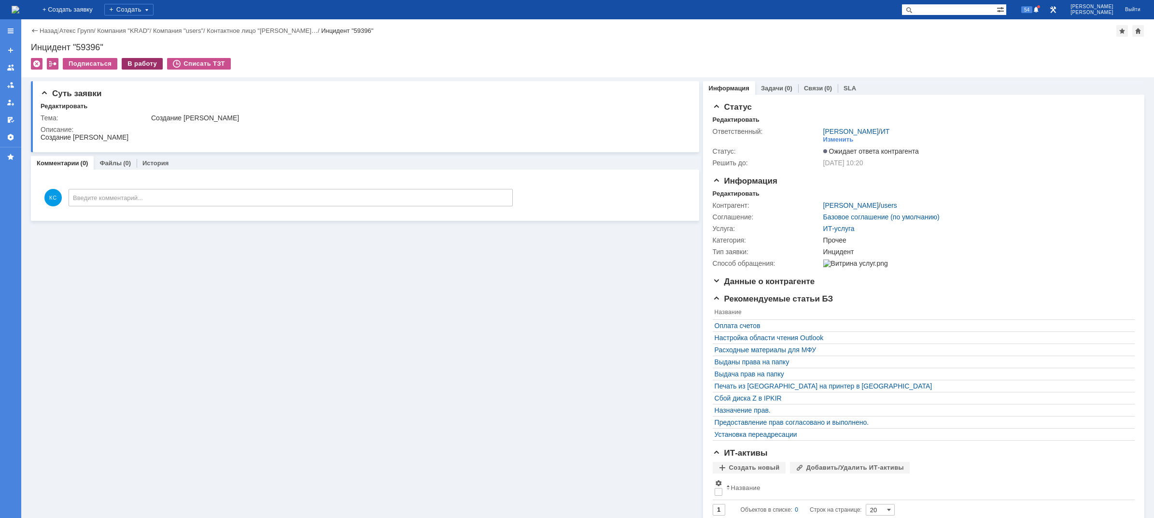
click at [135, 65] on div "В работу" at bounding box center [142, 64] width 41 height 12
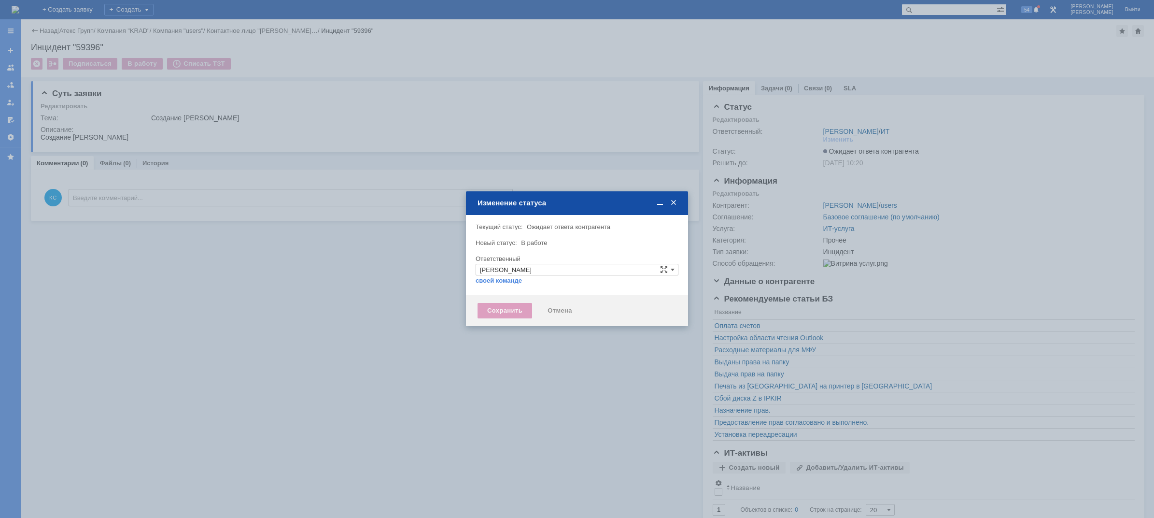
type input "Прочее"
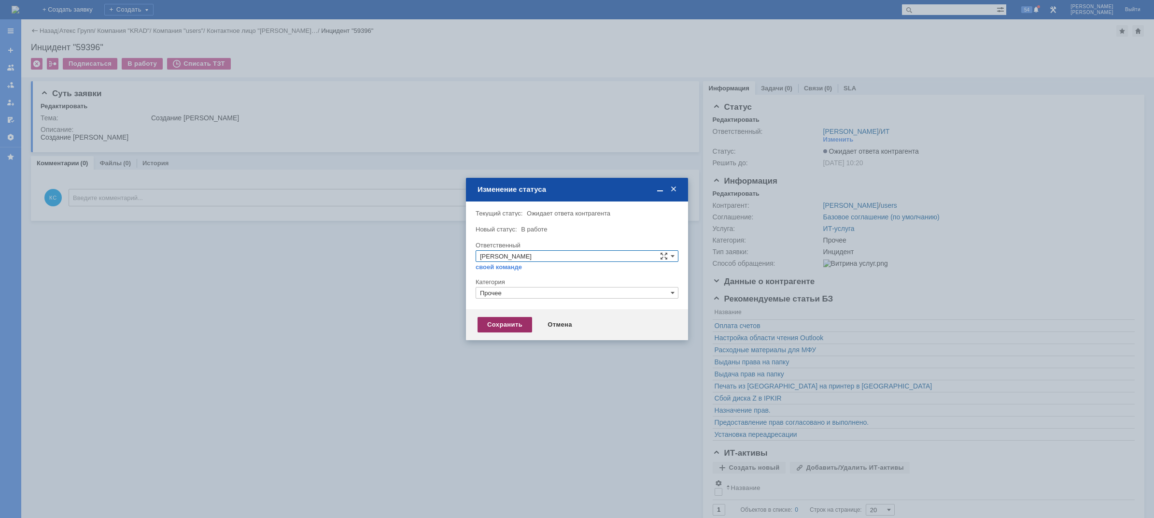
click at [486, 328] on div "Сохранить" at bounding box center [504, 324] width 55 height 15
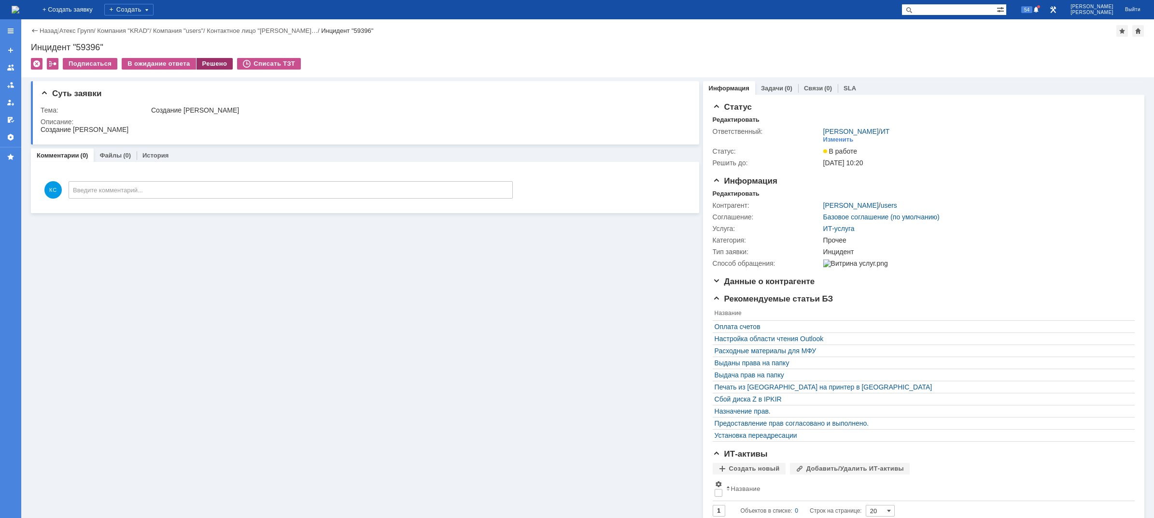
drag, startPoint x: 209, startPoint y: 53, endPoint x: 208, endPoint y: 58, distance: 5.9
click at [209, 53] on div "Назад | Атекс Групп / Компания "KRAD" / Компания "users" / Контактное лицо "Сте…" at bounding box center [587, 48] width 1133 height 58
click at [208, 58] on div "Решено" at bounding box center [214, 64] width 37 height 12
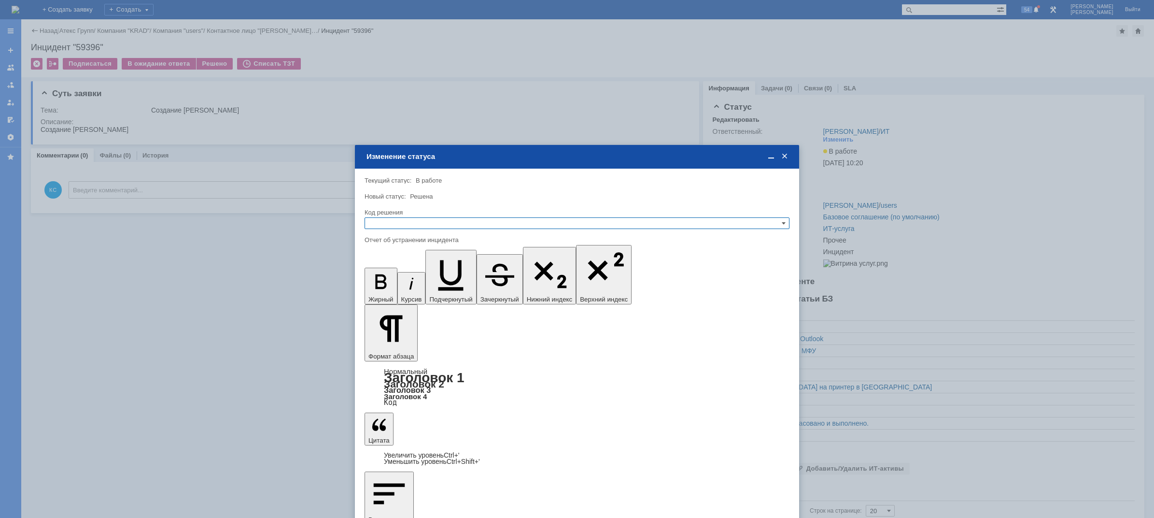
click at [460, 225] on input "text" at bounding box center [576, 223] width 425 height 12
click at [403, 267] on span "Решено" at bounding box center [577, 270] width 416 height 8
type input "Решено"
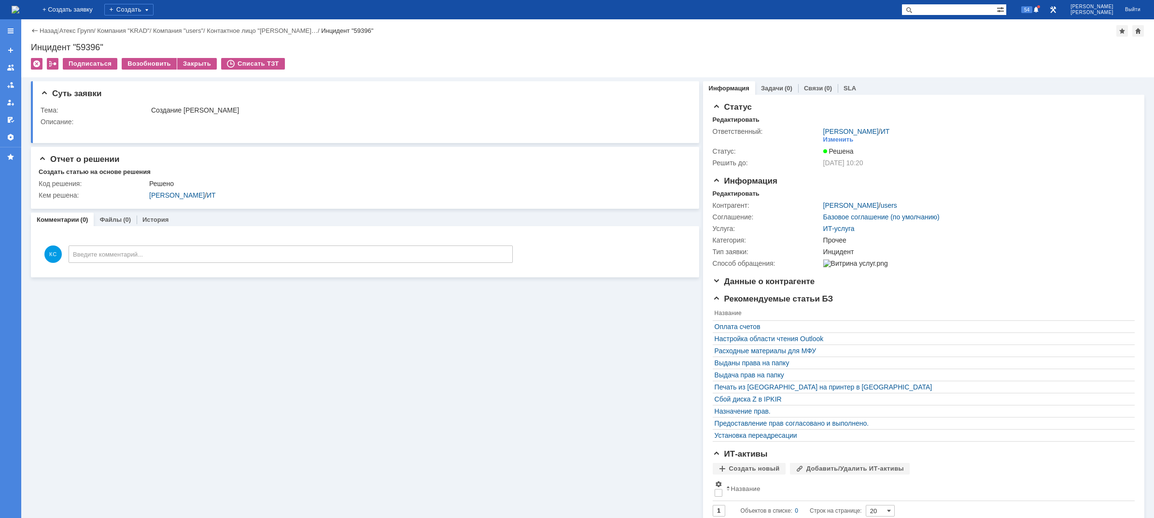
click at [19, 13] on img at bounding box center [16, 10] width 8 height 8
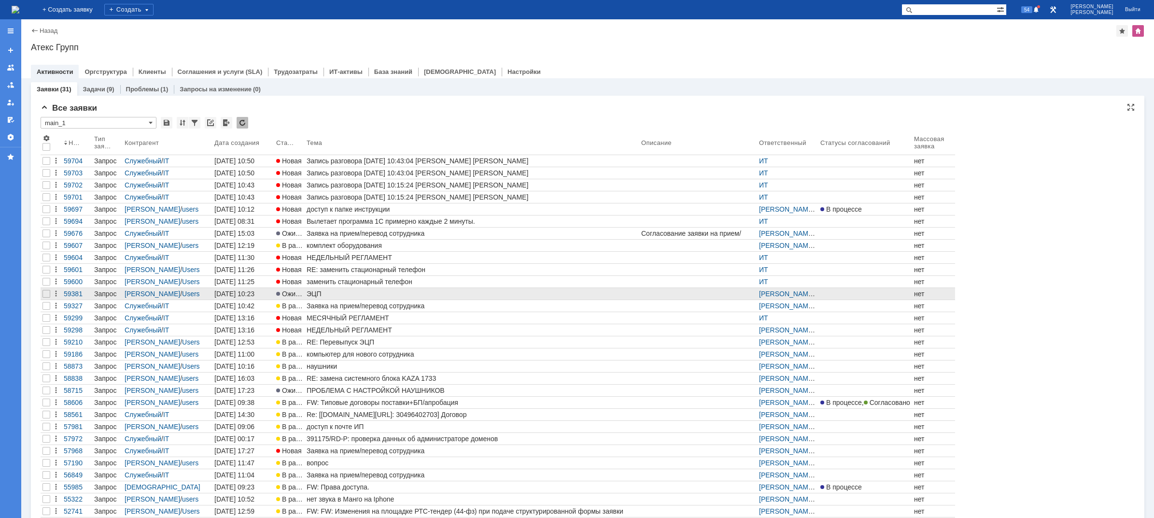
click at [323, 291] on div "ЭЦП" at bounding box center [472, 294] width 331 height 8
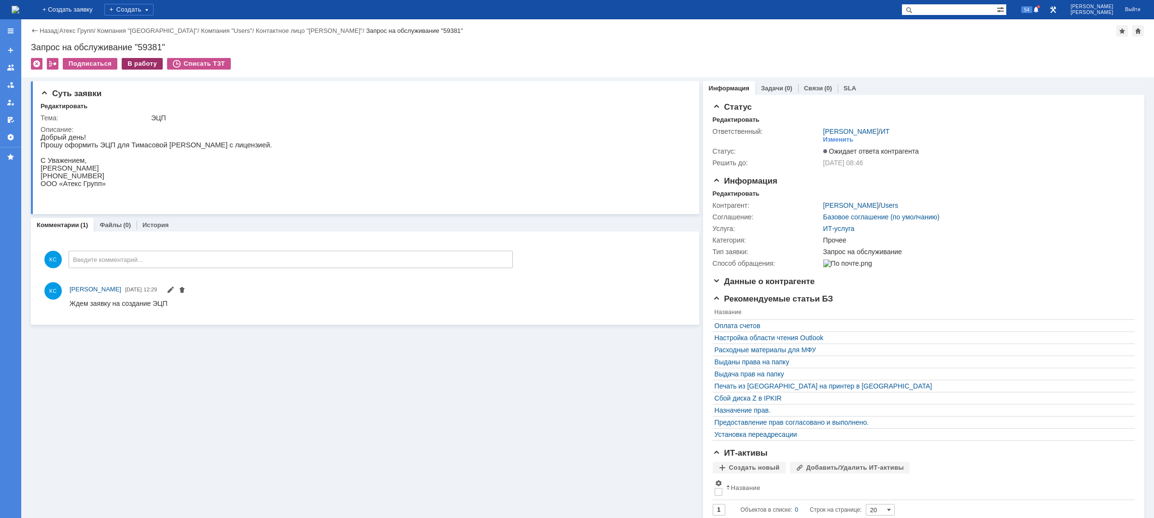
click at [142, 65] on div "В работу" at bounding box center [142, 64] width 41 height 12
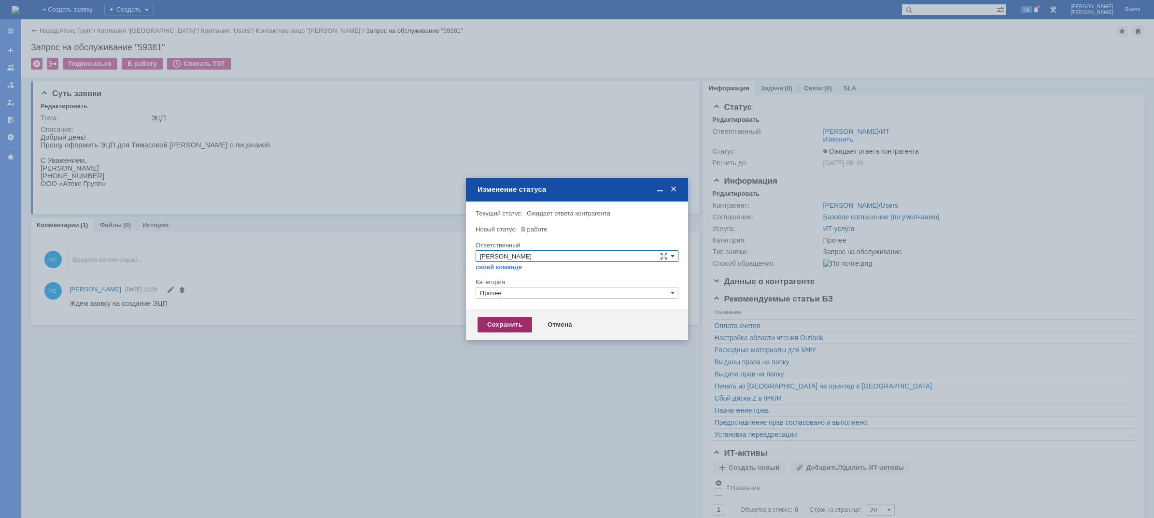
click at [497, 320] on div "Сохранить" at bounding box center [504, 324] width 55 height 15
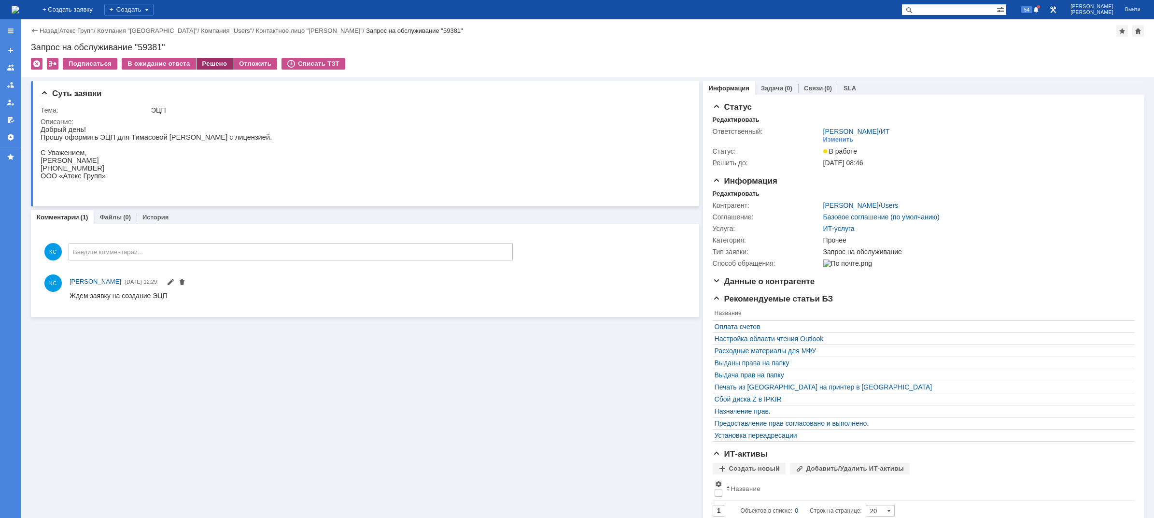
click at [208, 64] on div "Решено" at bounding box center [214, 64] width 37 height 12
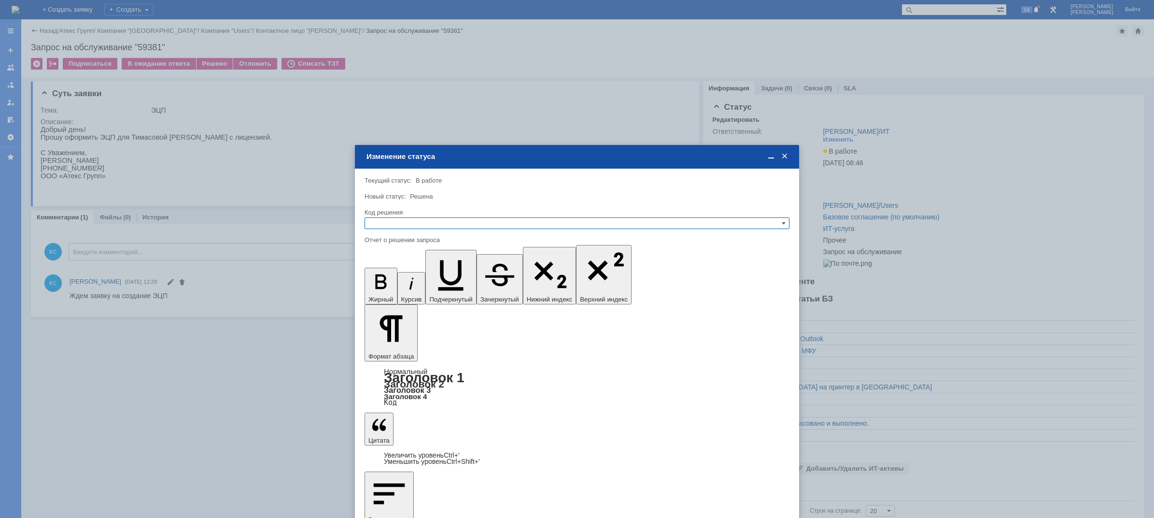
click at [434, 219] on input "text" at bounding box center [576, 223] width 425 height 12
click at [387, 270] on span "Решено" at bounding box center [577, 270] width 416 height 8
type input "Решено"
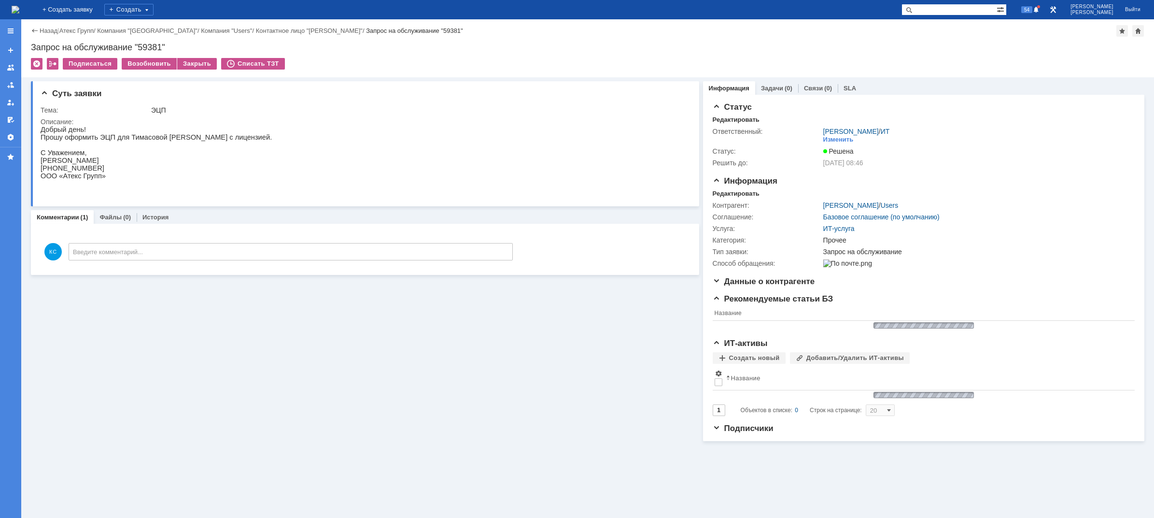
click at [19, 13] on img at bounding box center [16, 10] width 8 height 8
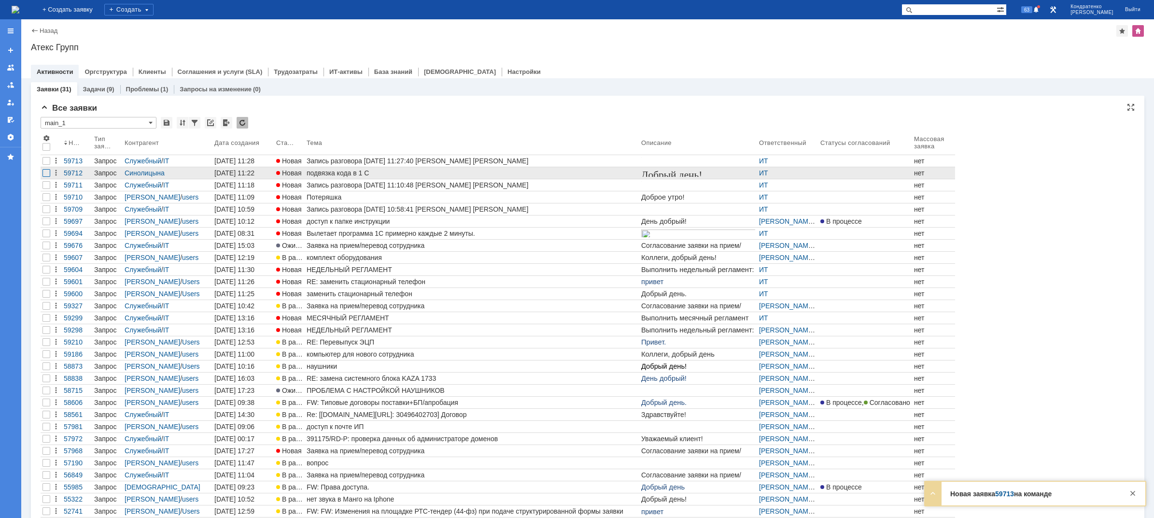
click at [47, 173] on div at bounding box center [46, 173] width 8 height 8
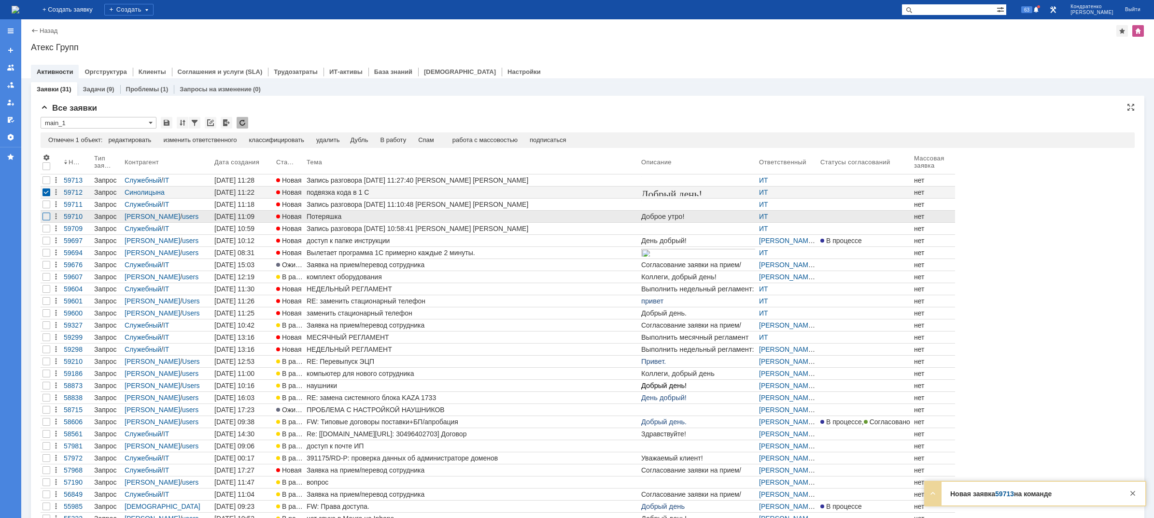
click at [48, 213] on div at bounding box center [46, 216] width 8 height 8
click at [219, 139] on div "изменить ответственного" at bounding box center [246, 140] width 73 height 8
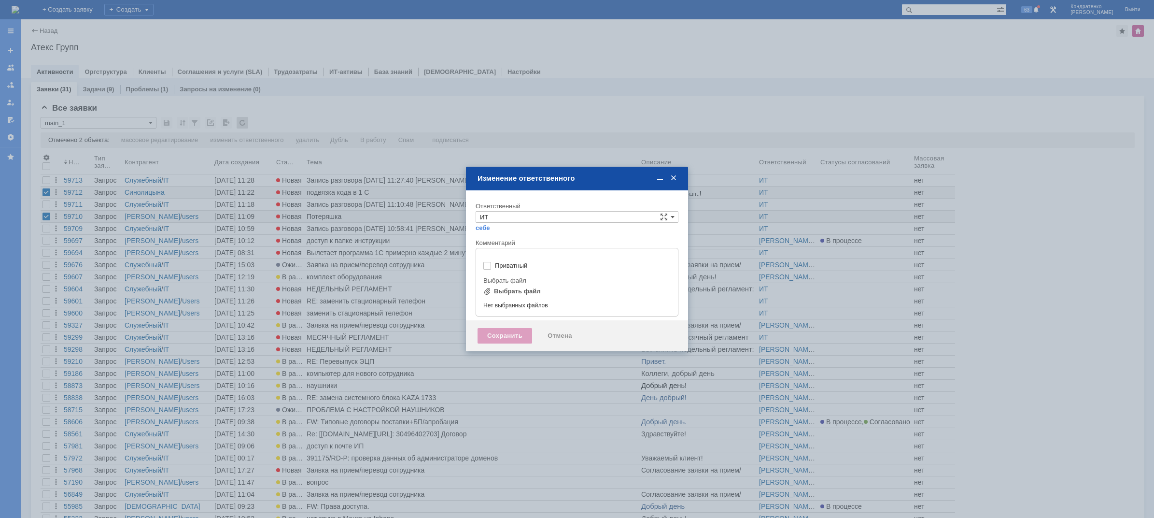
type input "[не указано]"
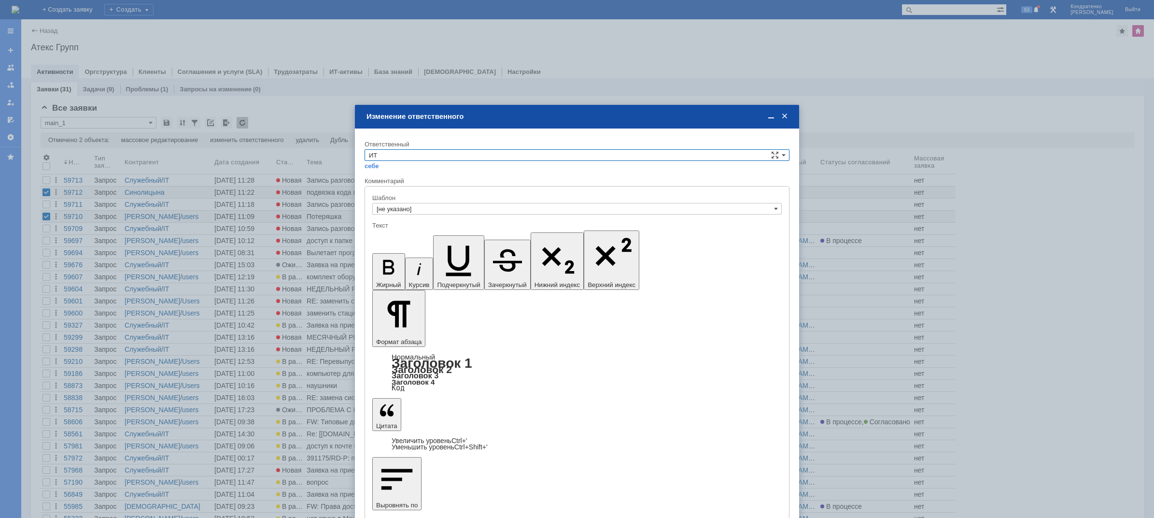
click at [465, 154] on input "ИТ" at bounding box center [576, 155] width 425 height 12
click at [389, 178] on span "АСУ" at bounding box center [577, 180] width 416 height 8
type input "АСУ"
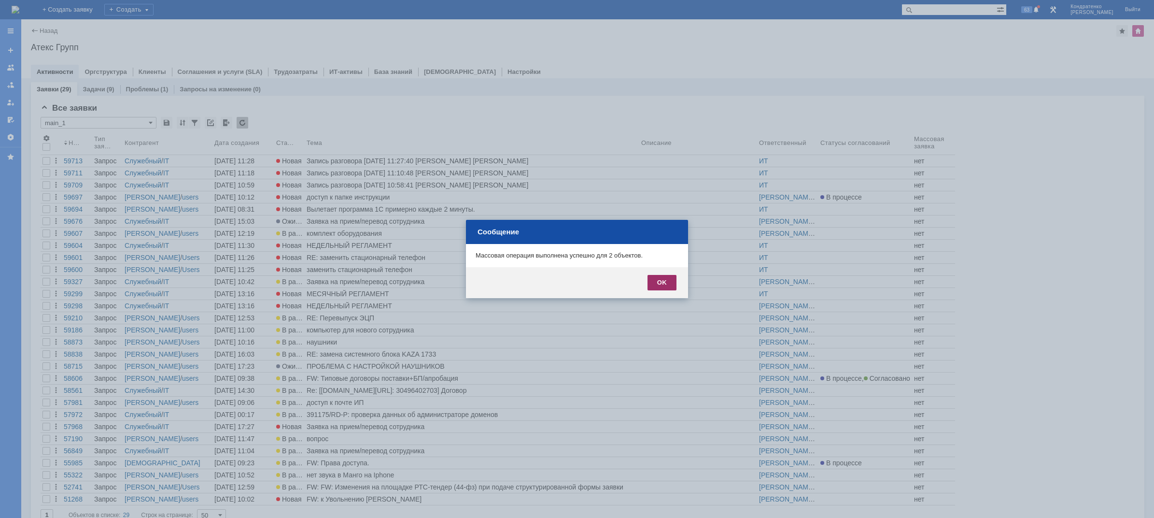
click at [658, 280] on div "OK" at bounding box center [661, 282] width 29 height 15
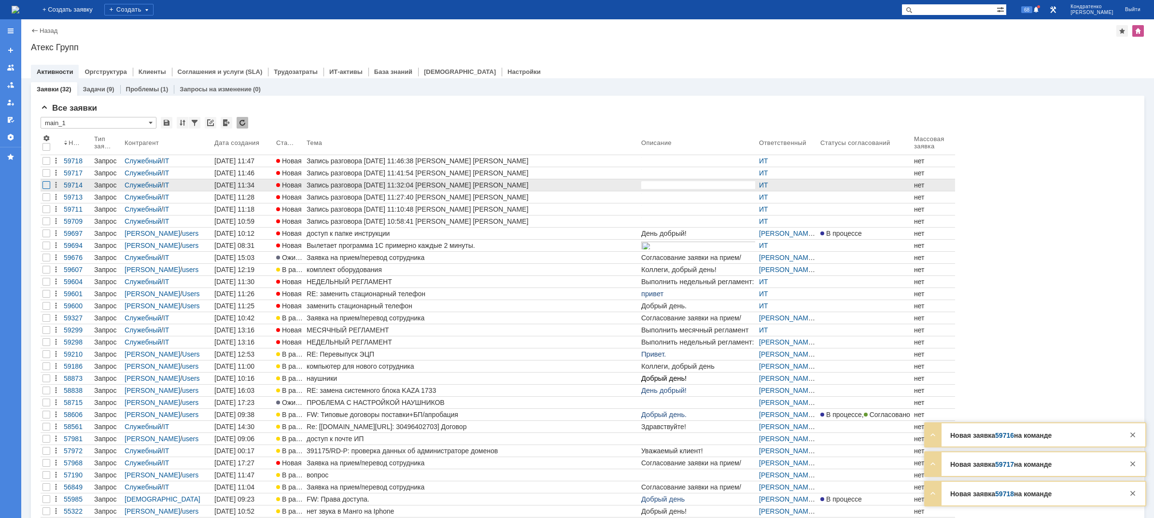
click at [49, 184] on div at bounding box center [46, 185] width 8 height 8
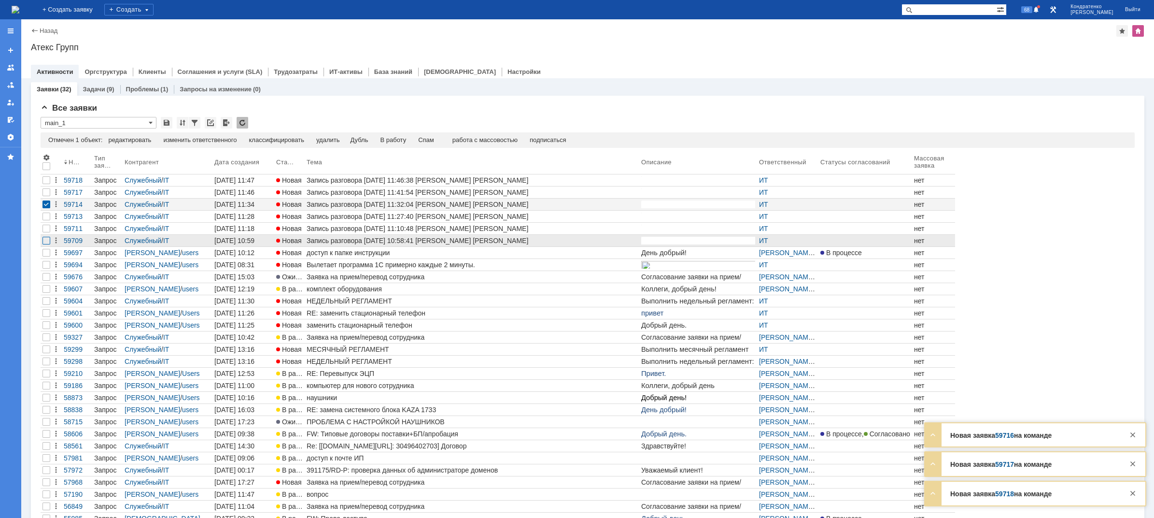
click at [44, 241] on div at bounding box center [46, 241] width 8 height 8
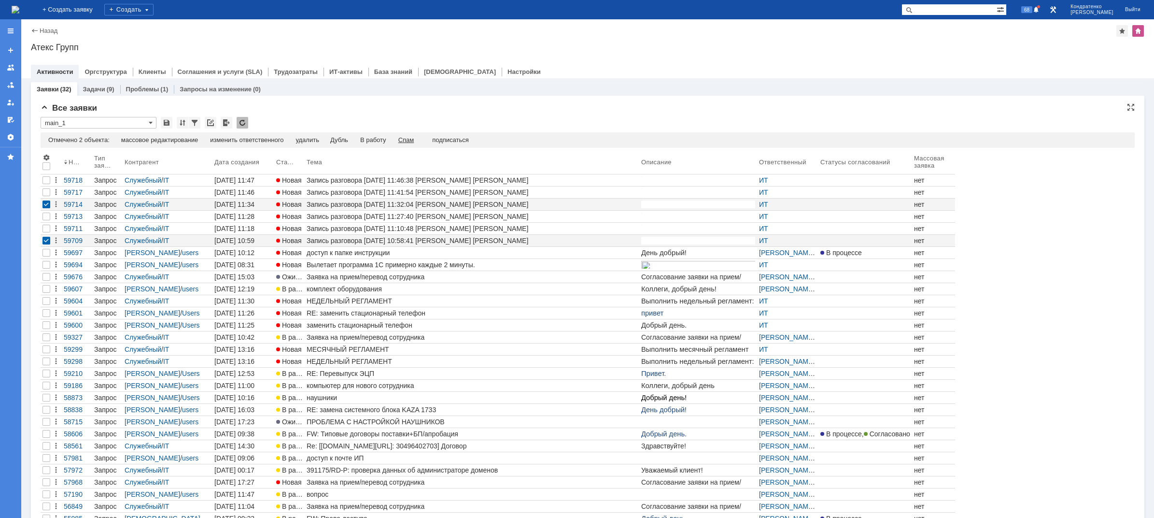
click at [414, 137] on div "Спам" at bounding box center [406, 140] width 16 height 8
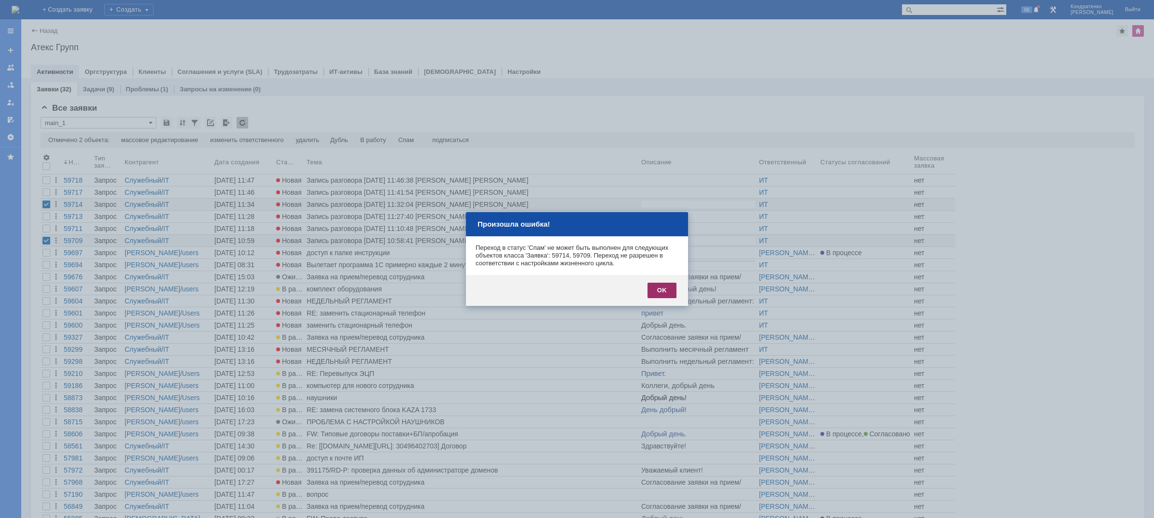
click at [659, 286] on div "OK" at bounding box center [661, 289] width 29 height 15
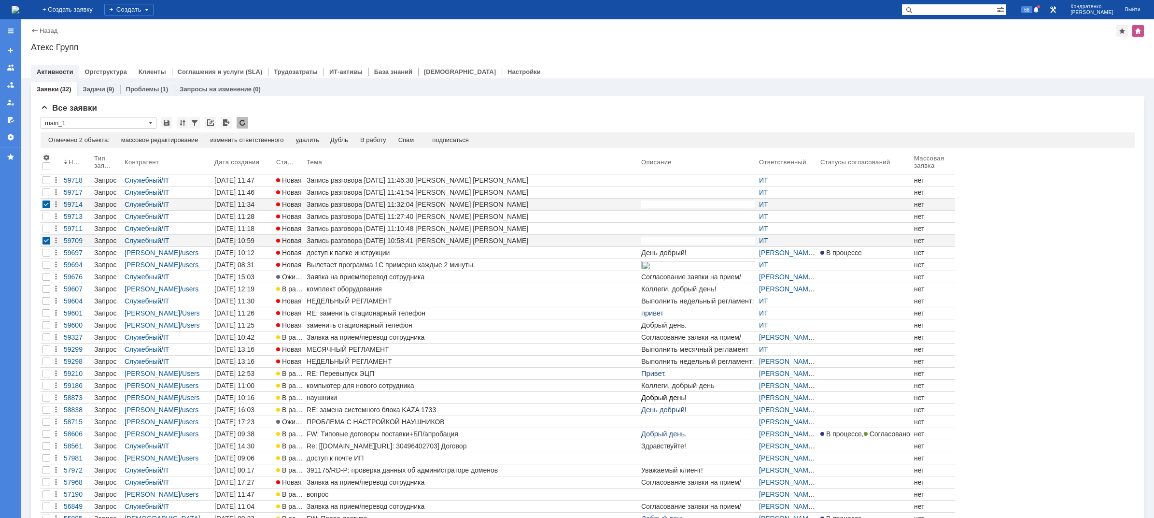
click at [19, 6] on img at bounding box center [16, 10] width 8 height 8
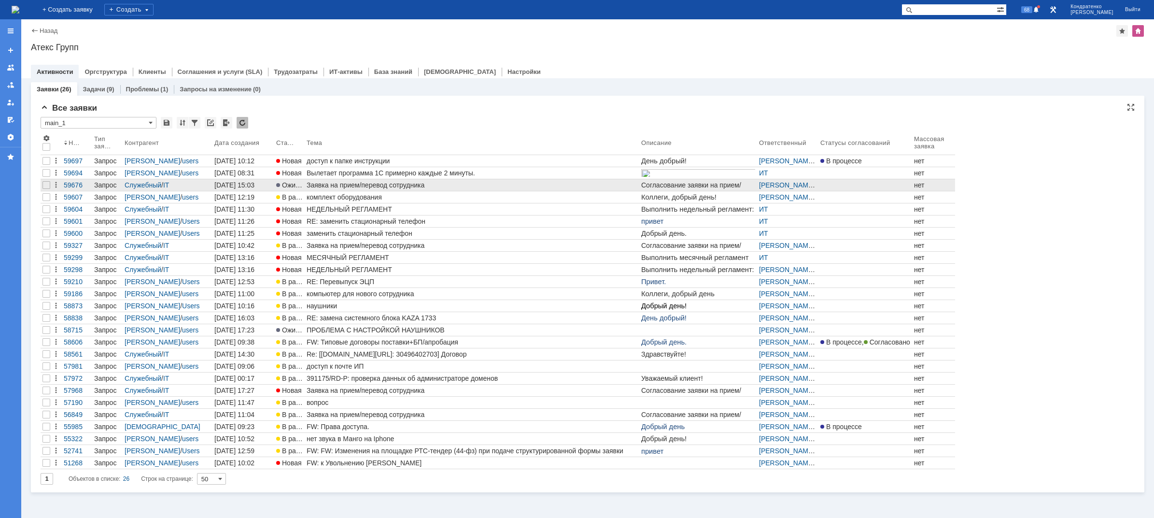
click at [365, 186] on div "Заявка на прием/перевод сотрудника" at bounding box center [472, 185] width 331 height 8
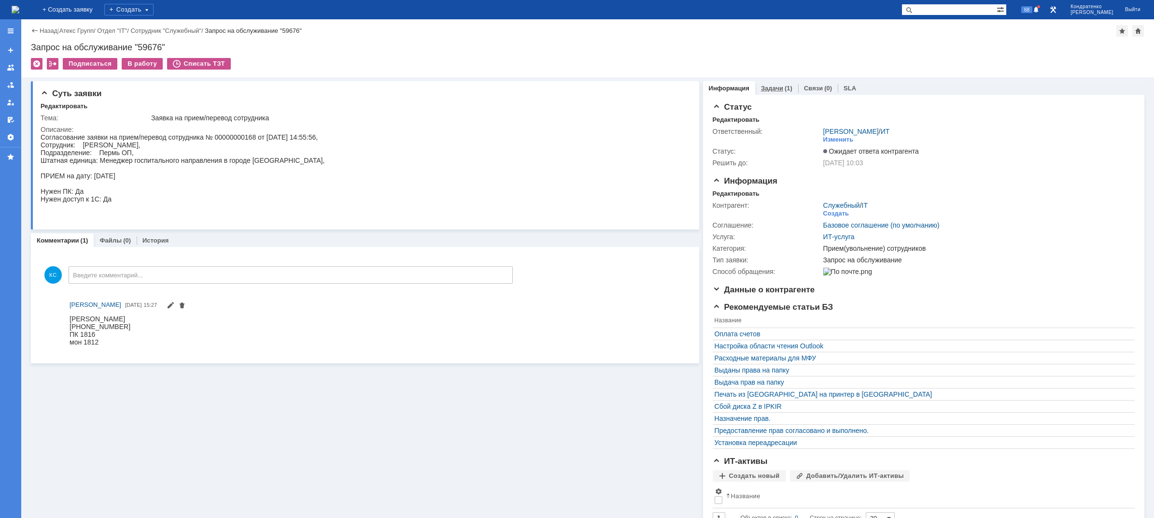
click at [785, 87] on div "(1)" at bounding box center [789, 87] width 8 height 7
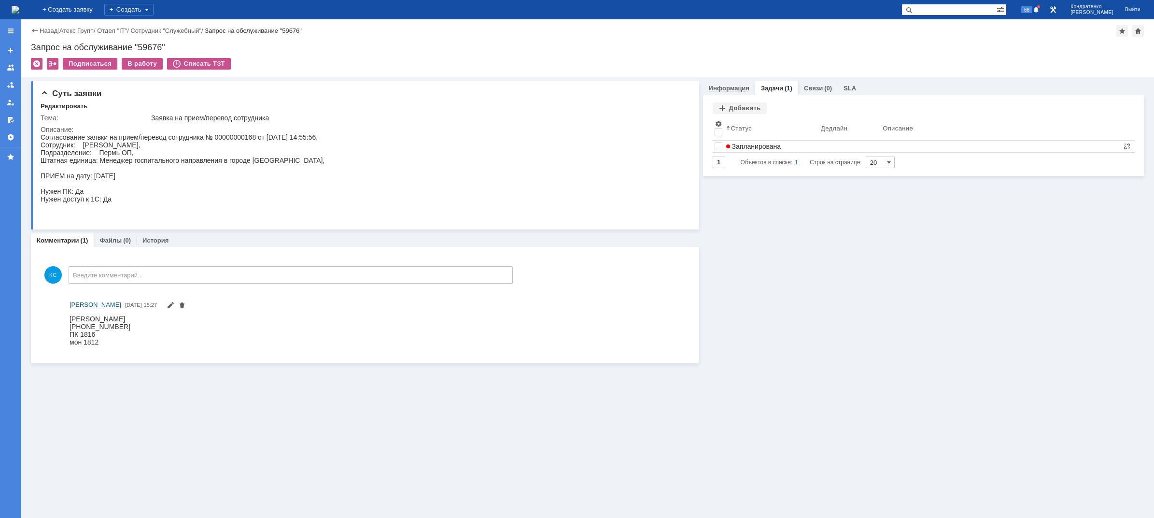
click at [743, 84] on link "Информация" at bounding box center [729, 87] width 41 height 7
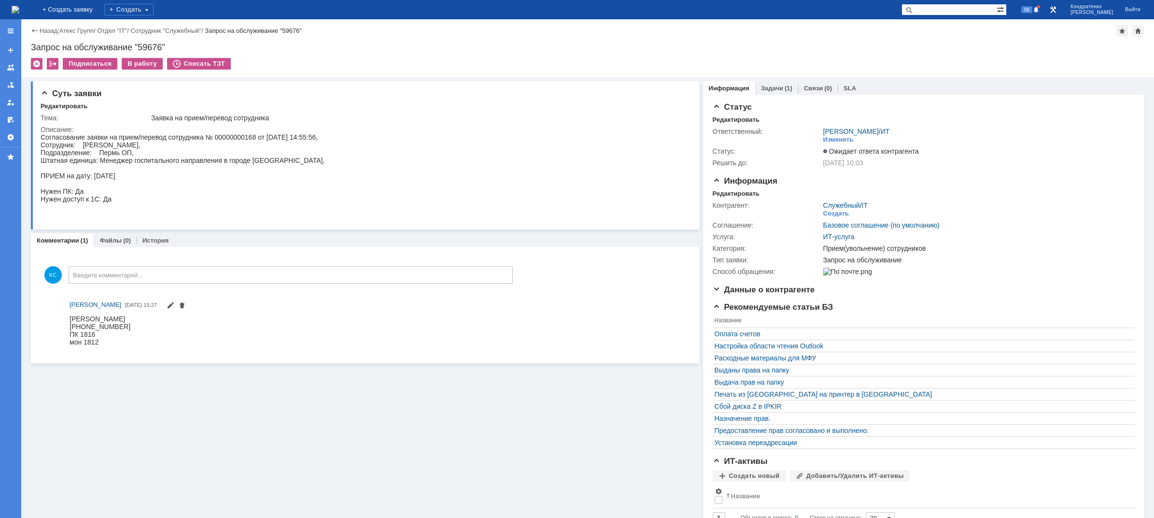
click at [19, 13] on img at bounding box center [16, 10] width 8 height 8
